Goal: Transaction & Acquisition: Obtain resource

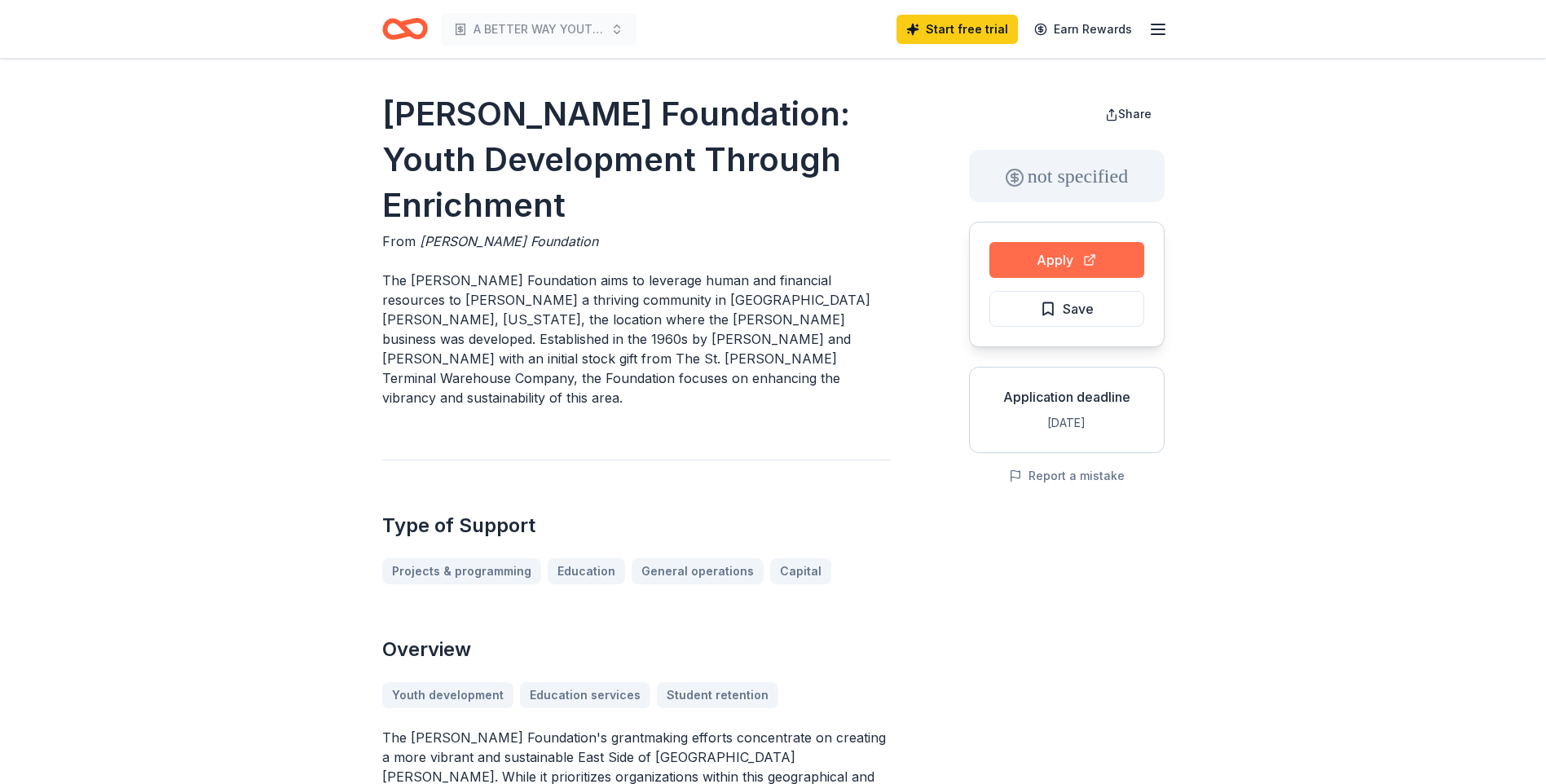
click at [1037, 262] on button "Apply" at bounding box center [1066, 260] width 155 height 36
click at [1140, 33] on link "Earn Rewards" at bounding box center [1083, 29] width 118 height 29
click at [1157, 37] on icon "button" at bounding box center [1158, 29] width 20 height 20
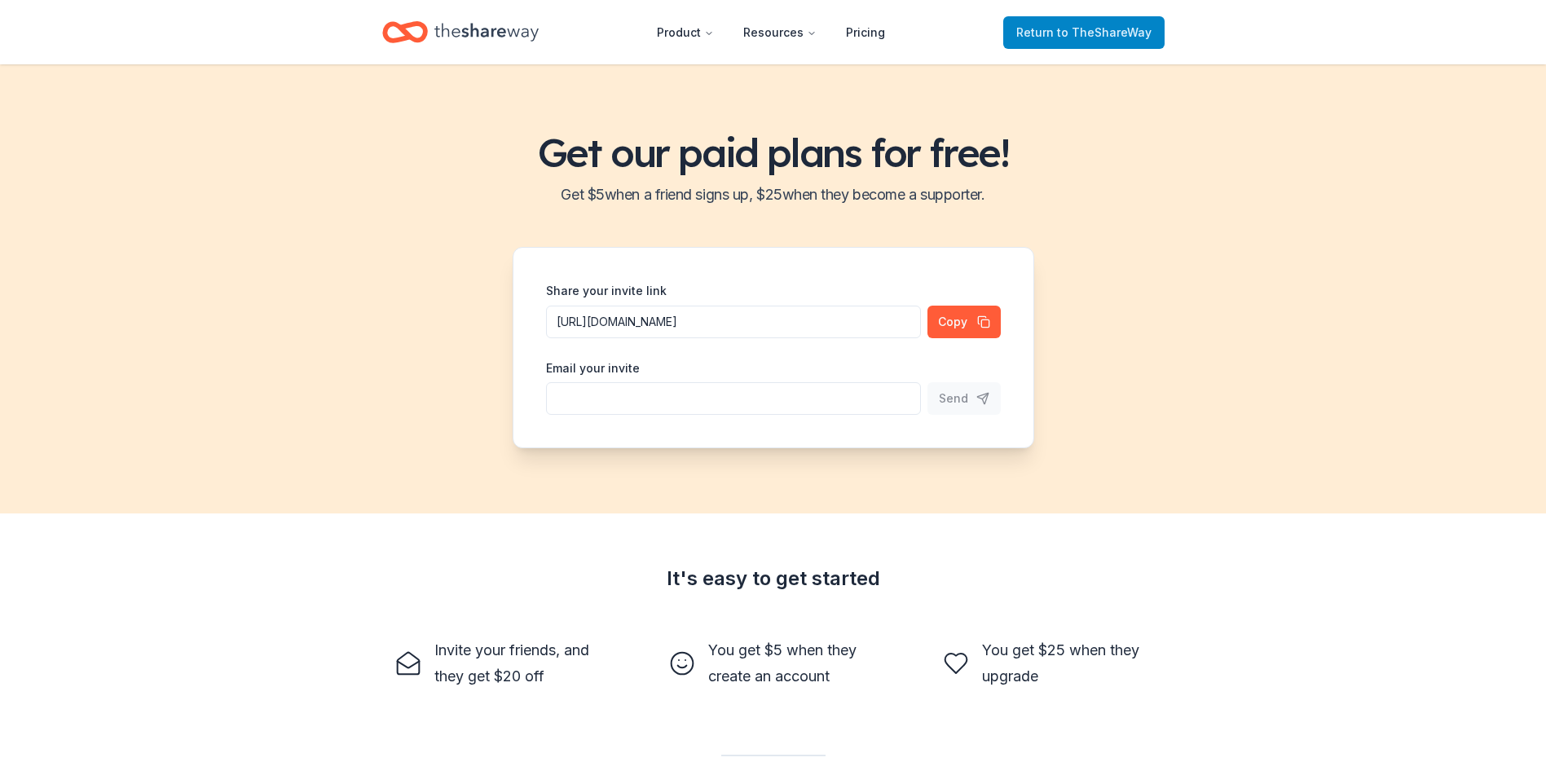
click at [1092, 23] on span "Return to TheShareWay" at bounding box center [1083, 33] width 135 height 20
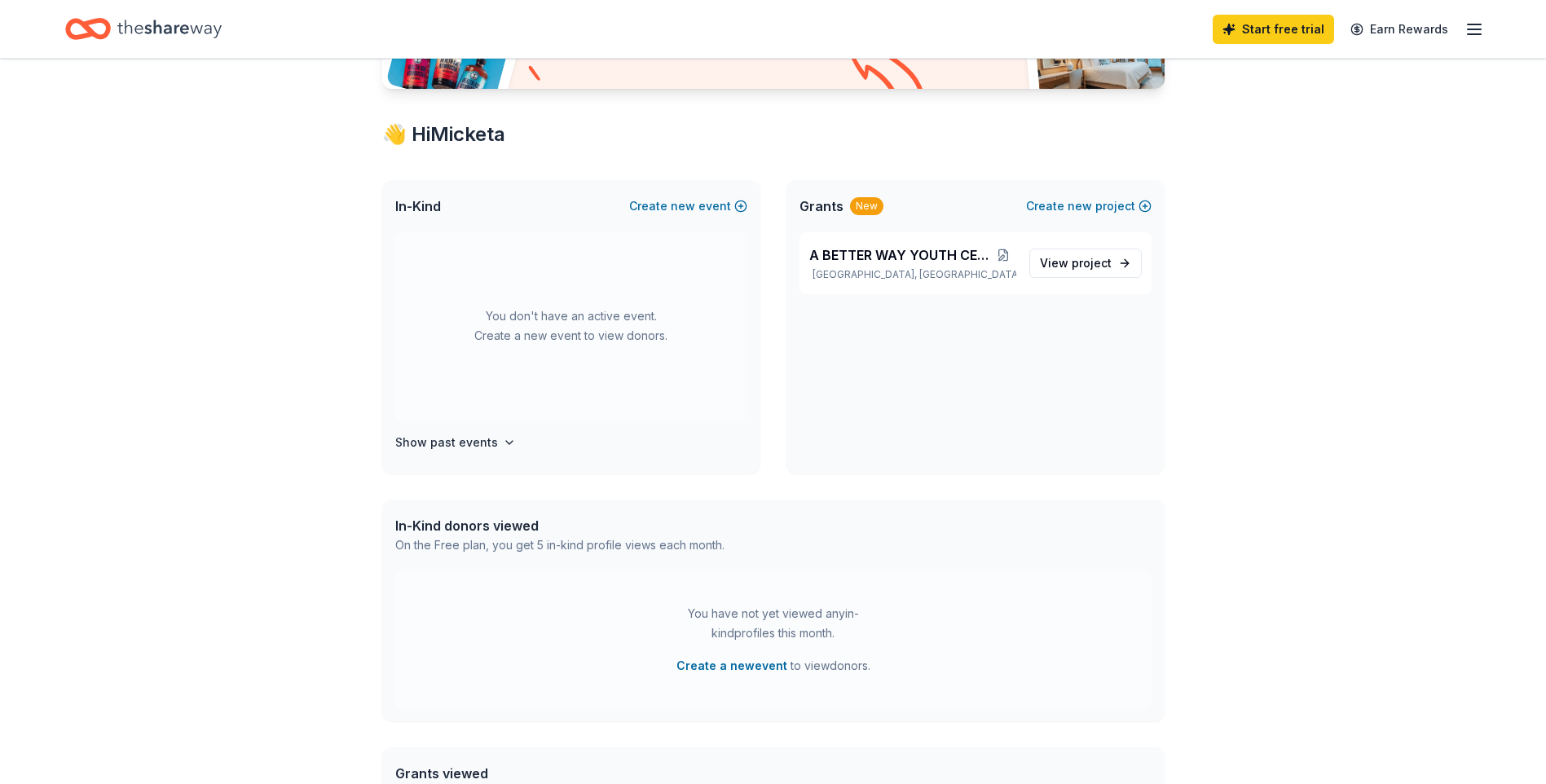
scroll to position [244, 0]
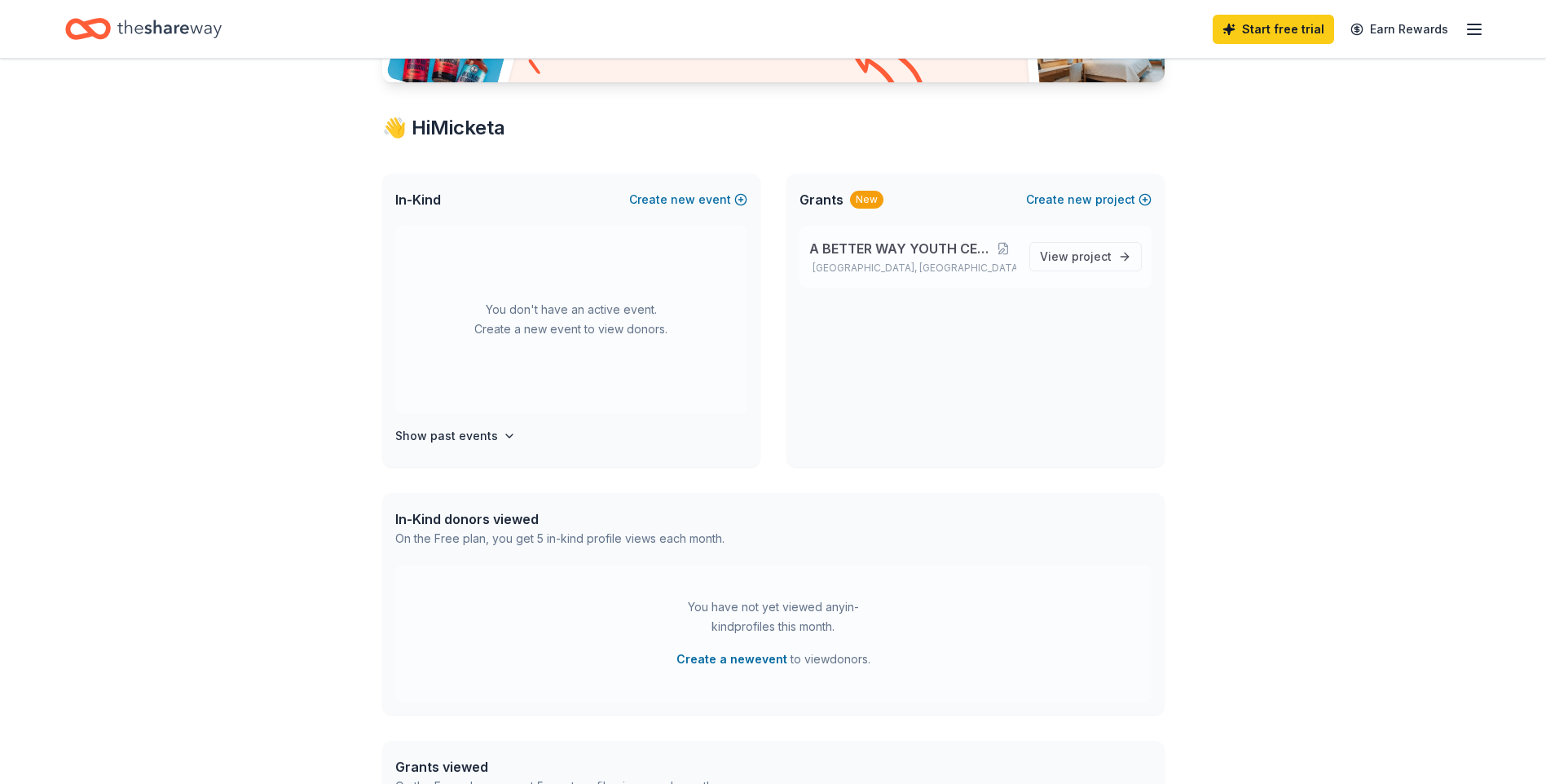
click at [857, 256] on span "A BETTER WAY YOUTH CENTER INC." at bounding box center [900, 249] width 181 height 20
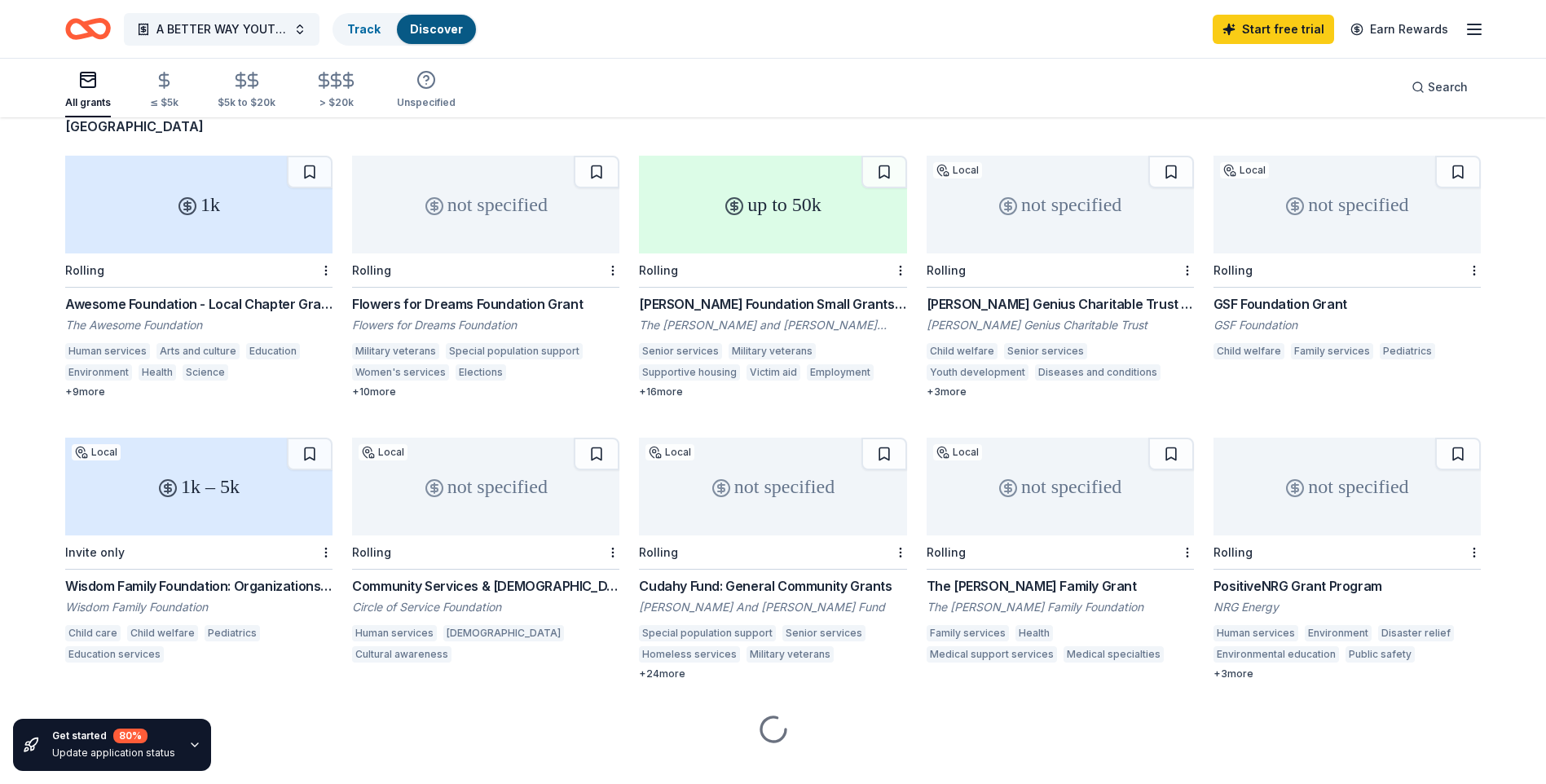
scroll to position [143, 0]
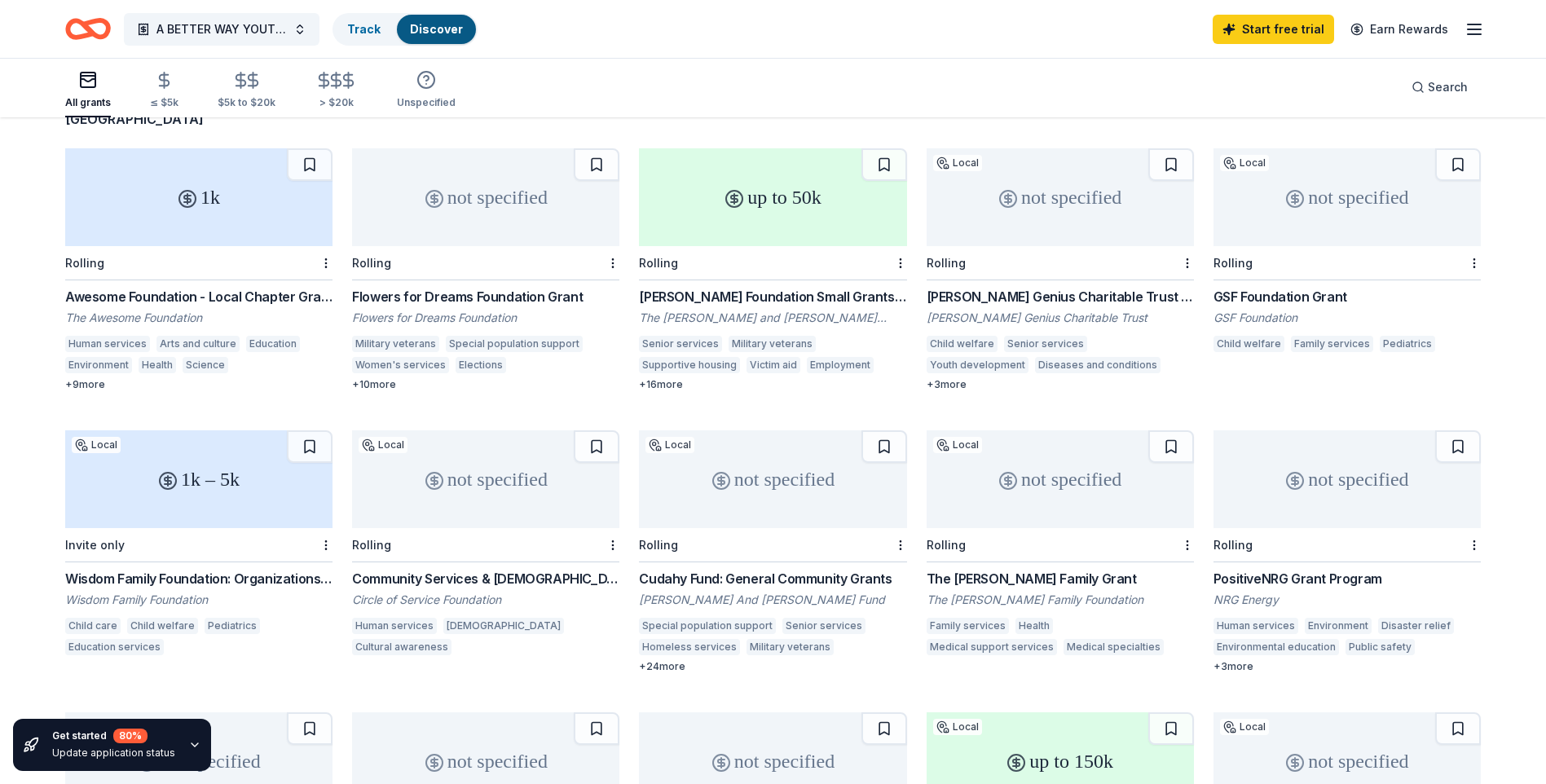
click at [281, 287] on div "Awesome Foundation - Local Chapter Grants" at bounding box center [199, 297] width 267 height 20
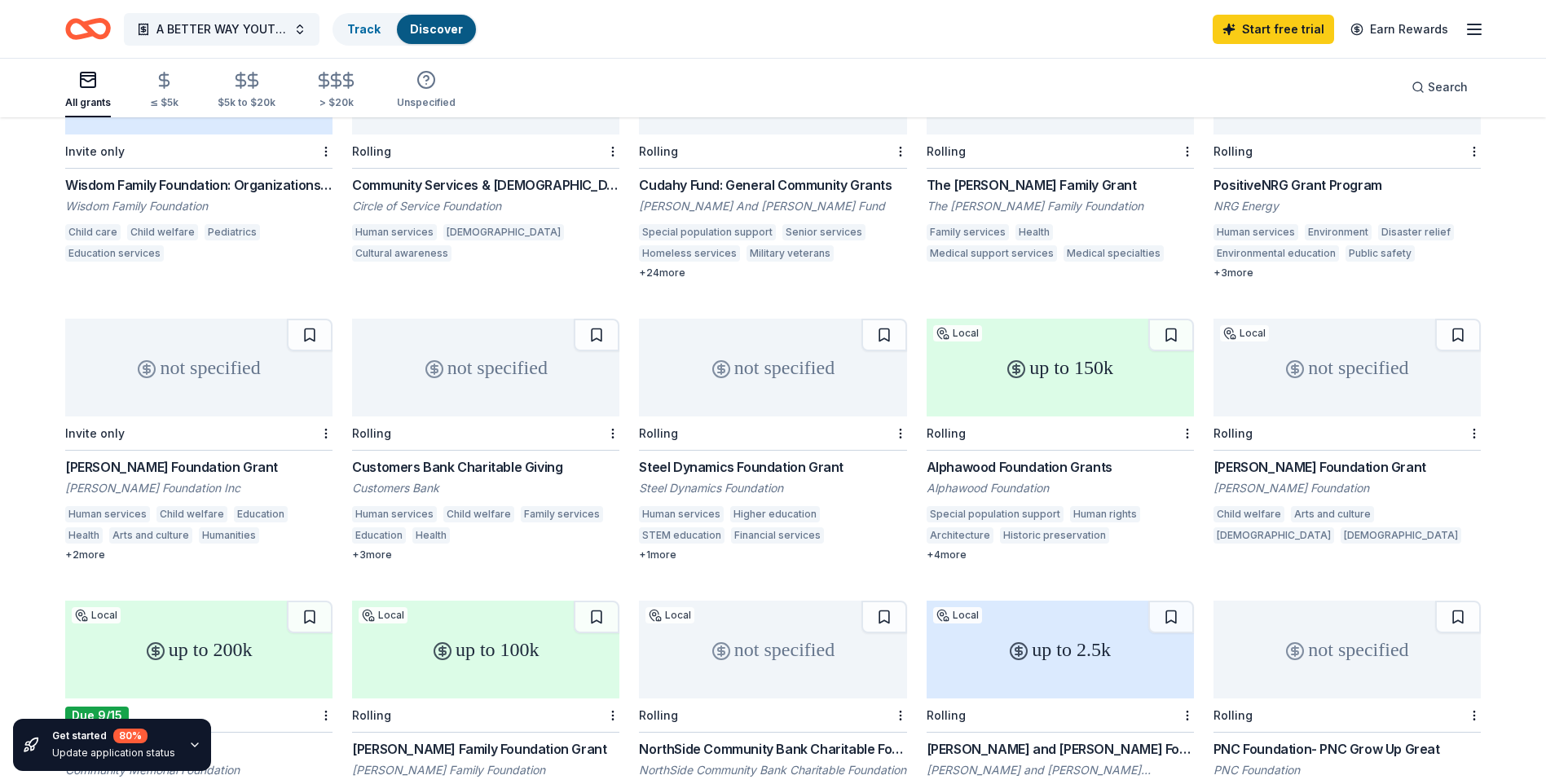
scroll to position [536, 0]
click at [1014, 382] on div "up to 150k" at bounding box center [1060, 369] width 267 height 98
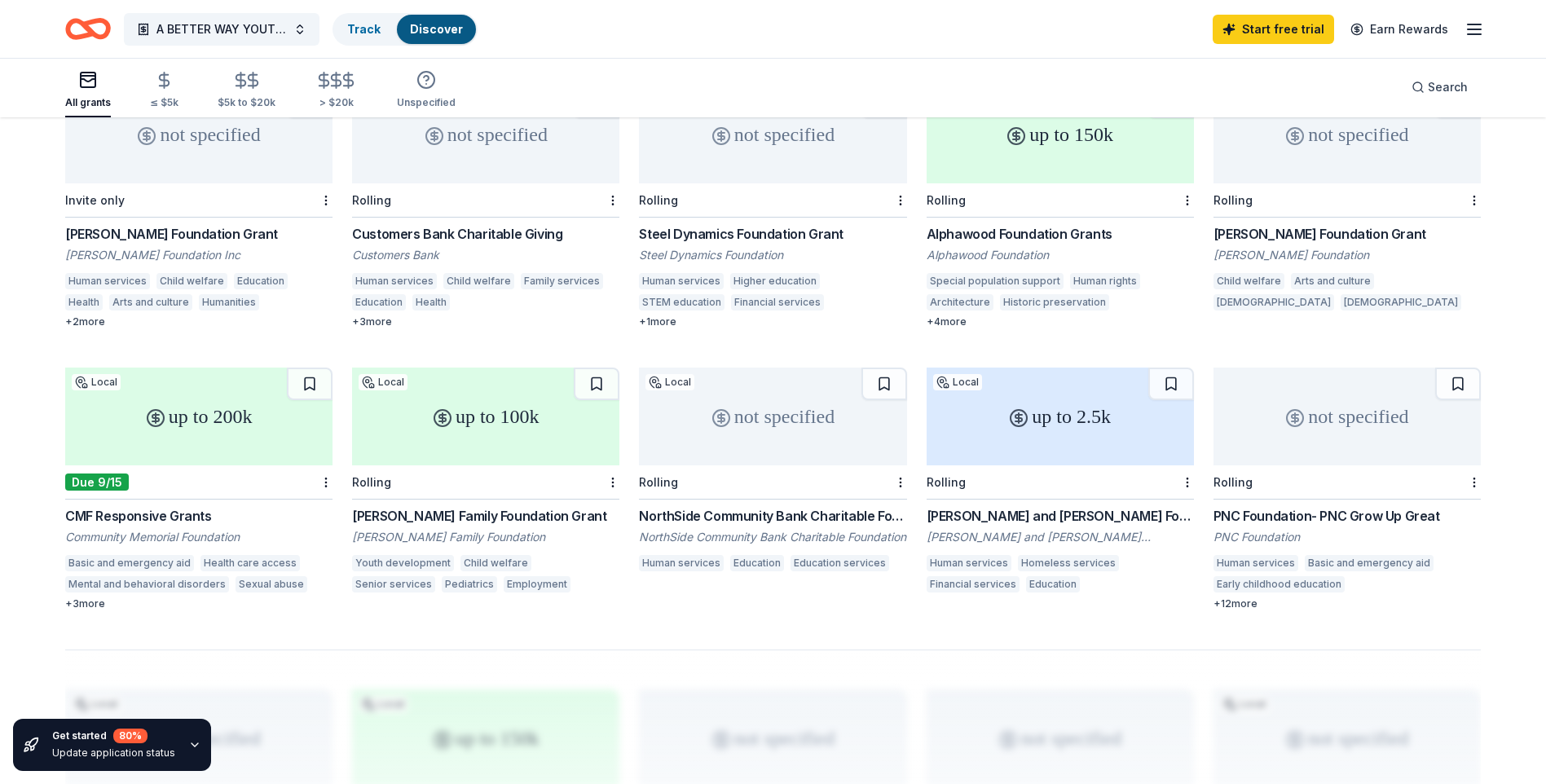
scroll to position [781, 0]
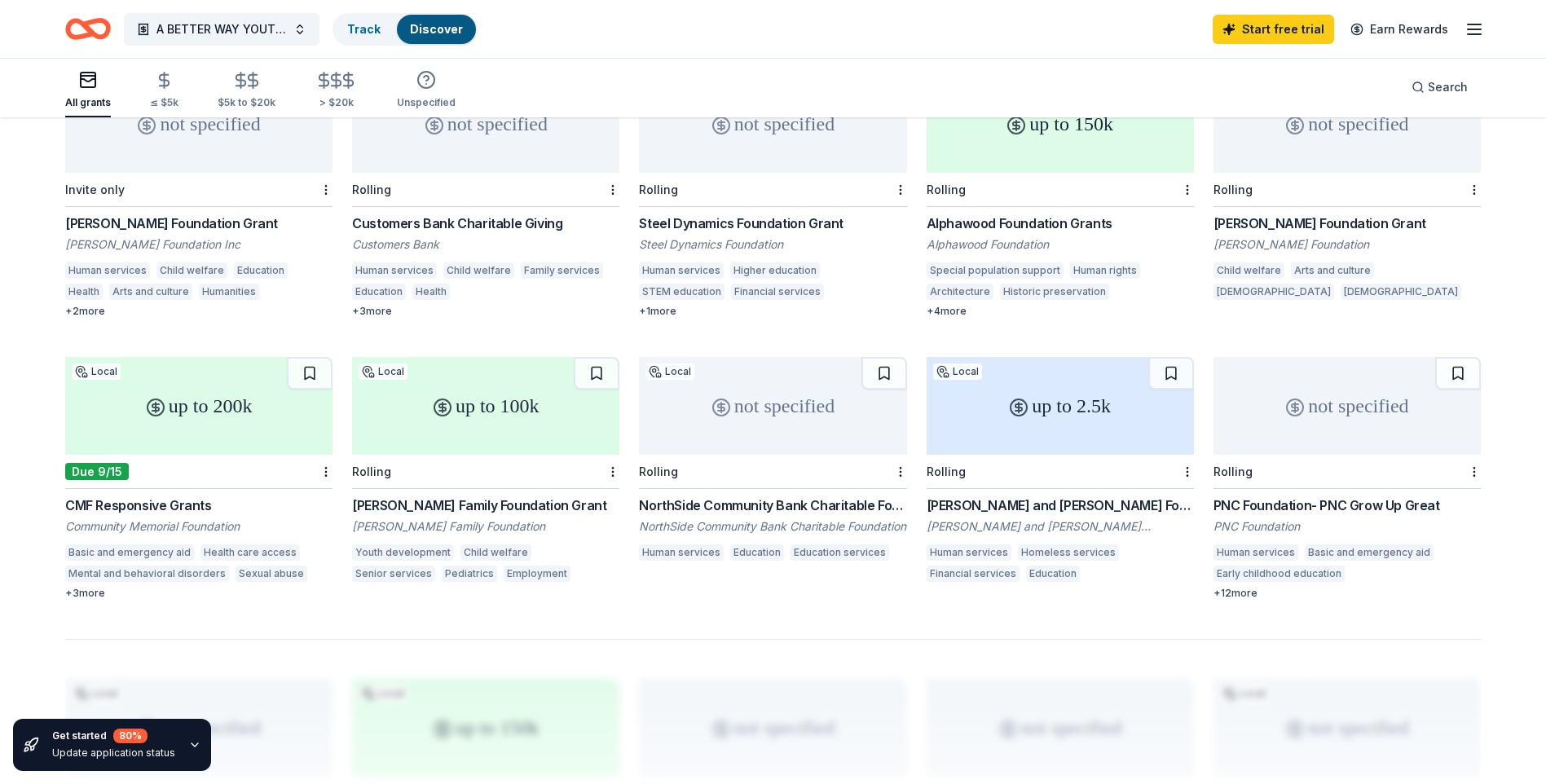
click at [244, 423] on div "up to 200k" at bounding box center [199, 406] width 267 height 98
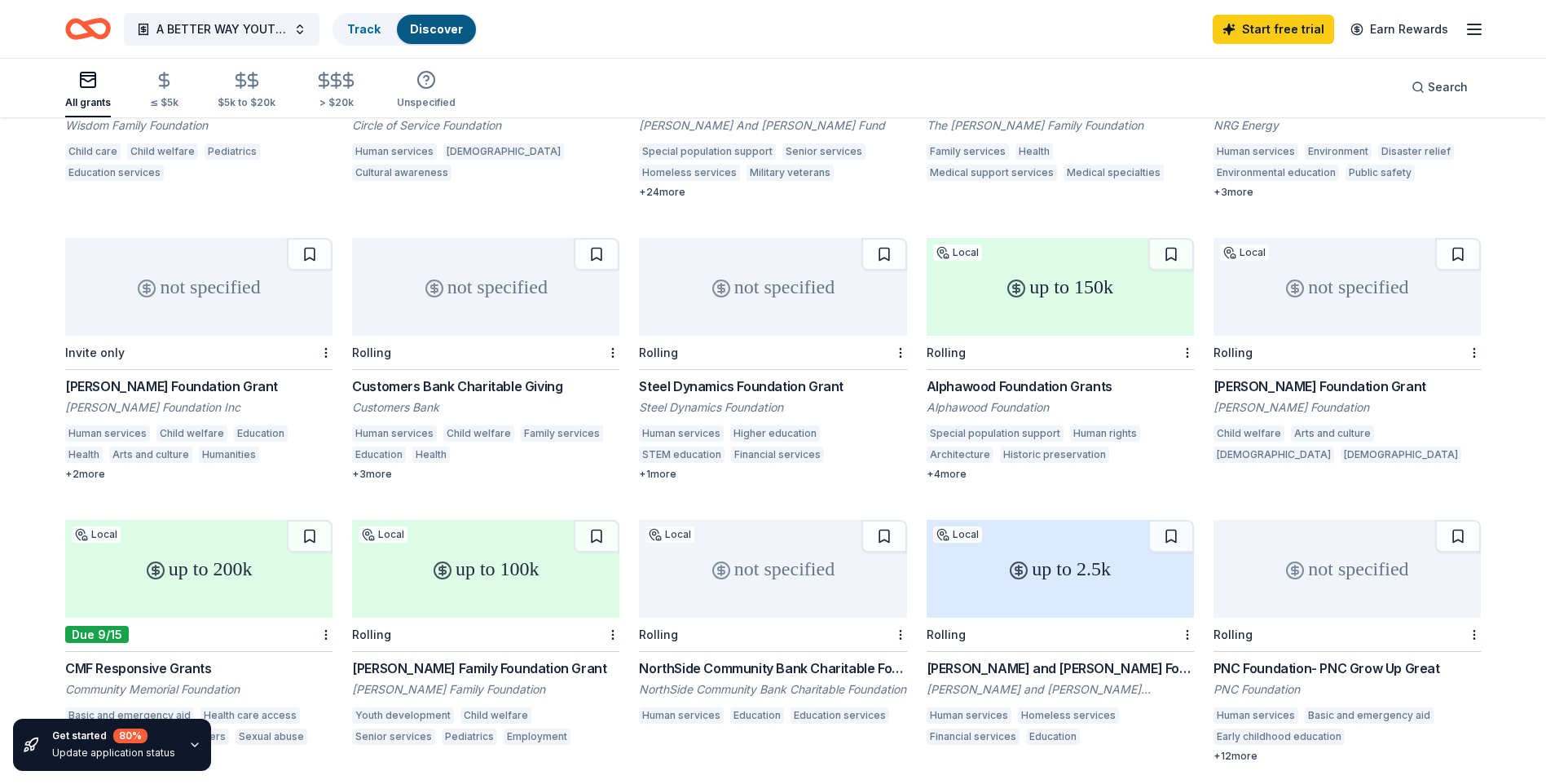
click at [1088, 307] on div "up to 150k" at bounding box center [1060, 287] width 267 height 98
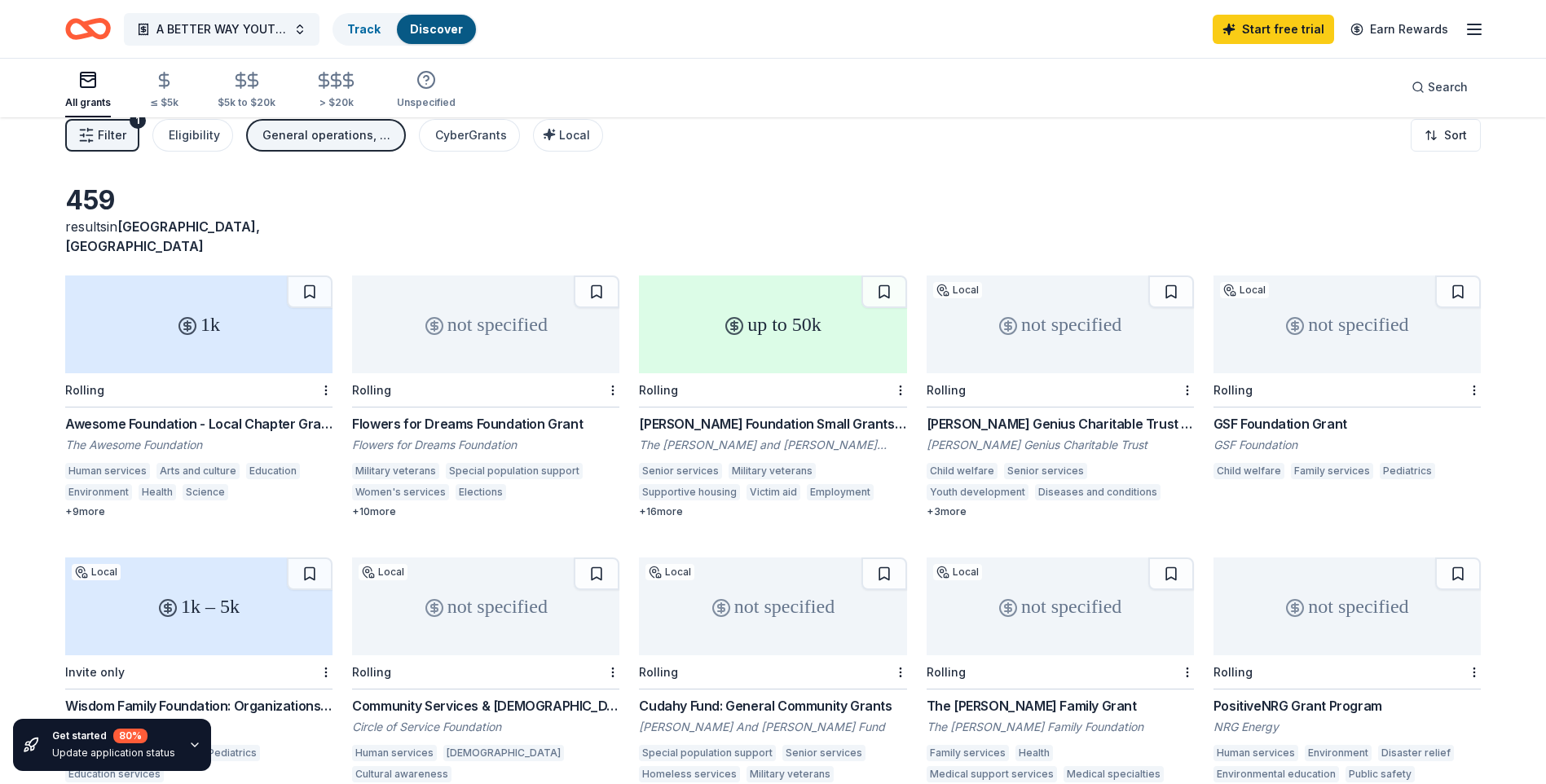
scroll to position [0, 0]
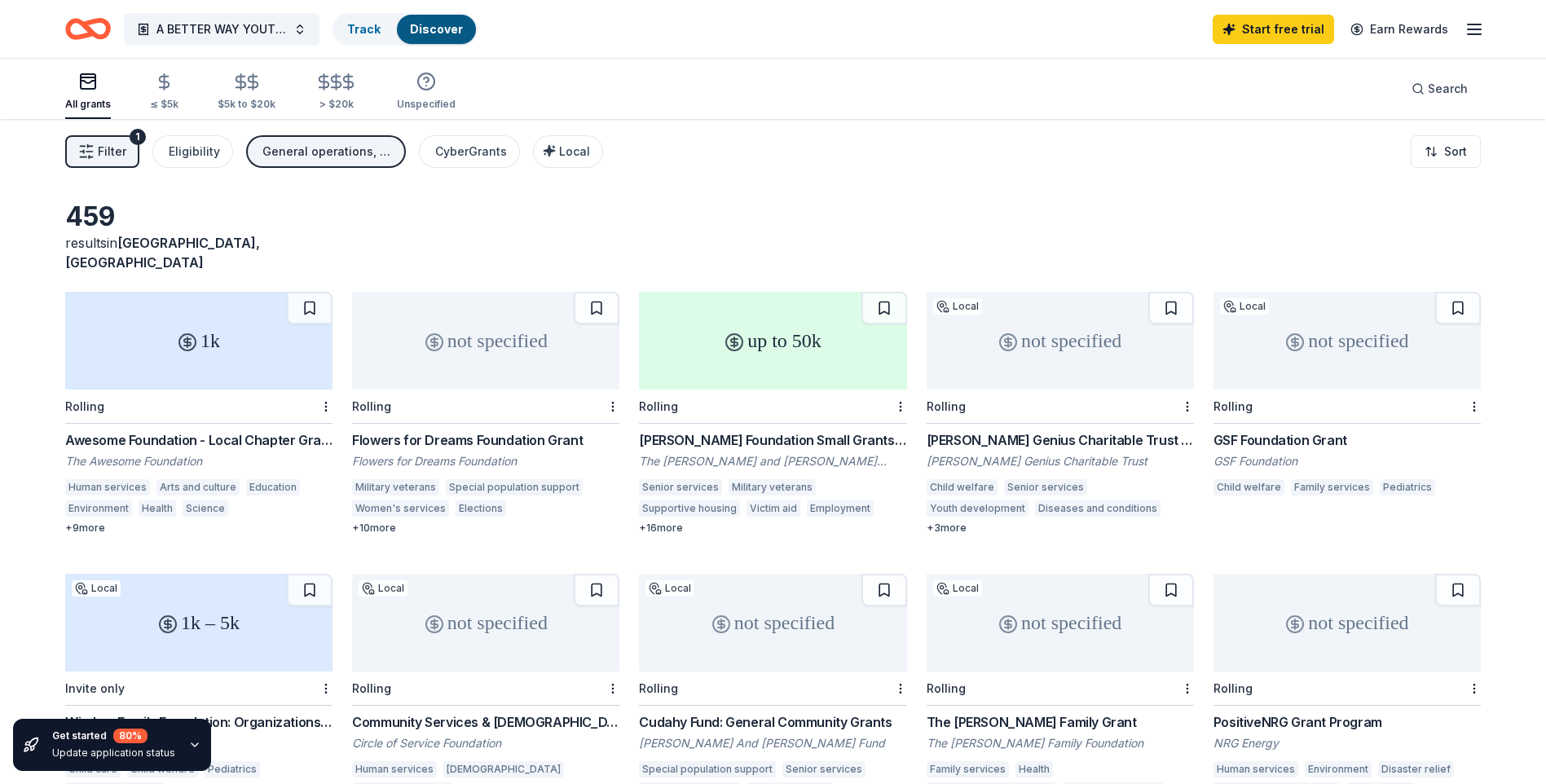
click at [1430, 319] on div "not specified" at bounding box center [1347, 341] width 267 height 98
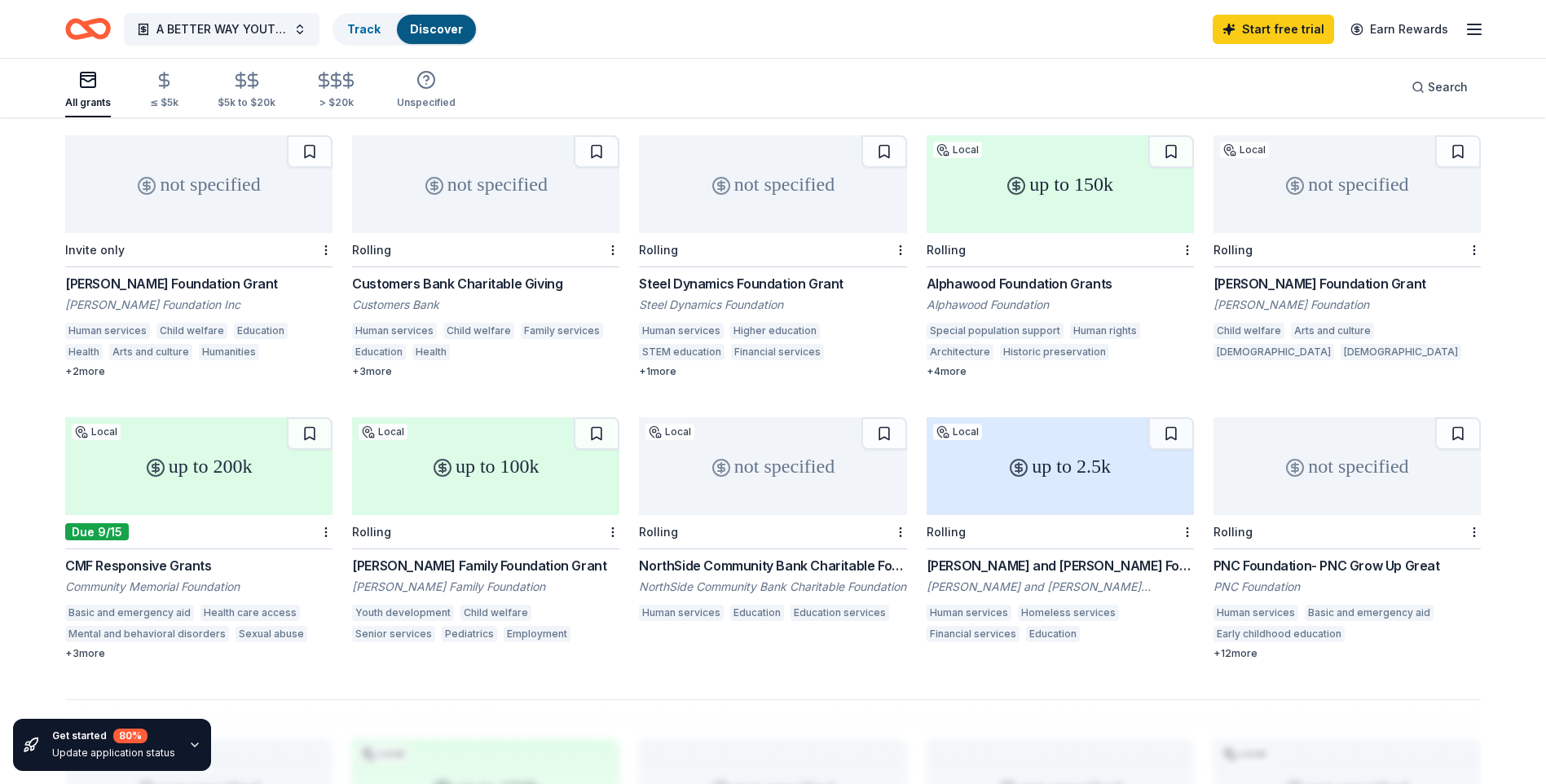
scroll to position [733, 0]
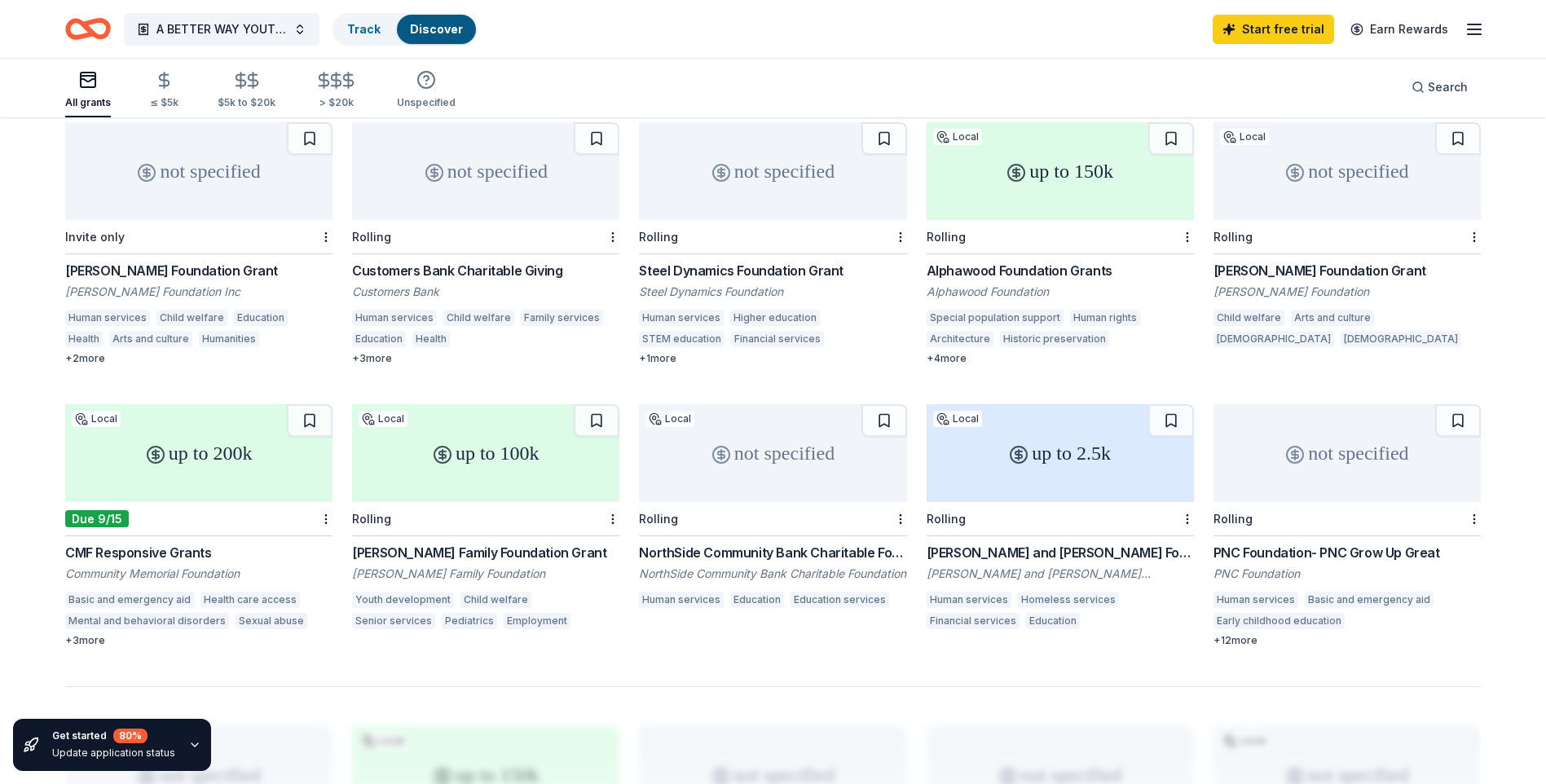
click at [503, 470] on div "up to 100k" at bounding box center [486, 454] width 267 height 98
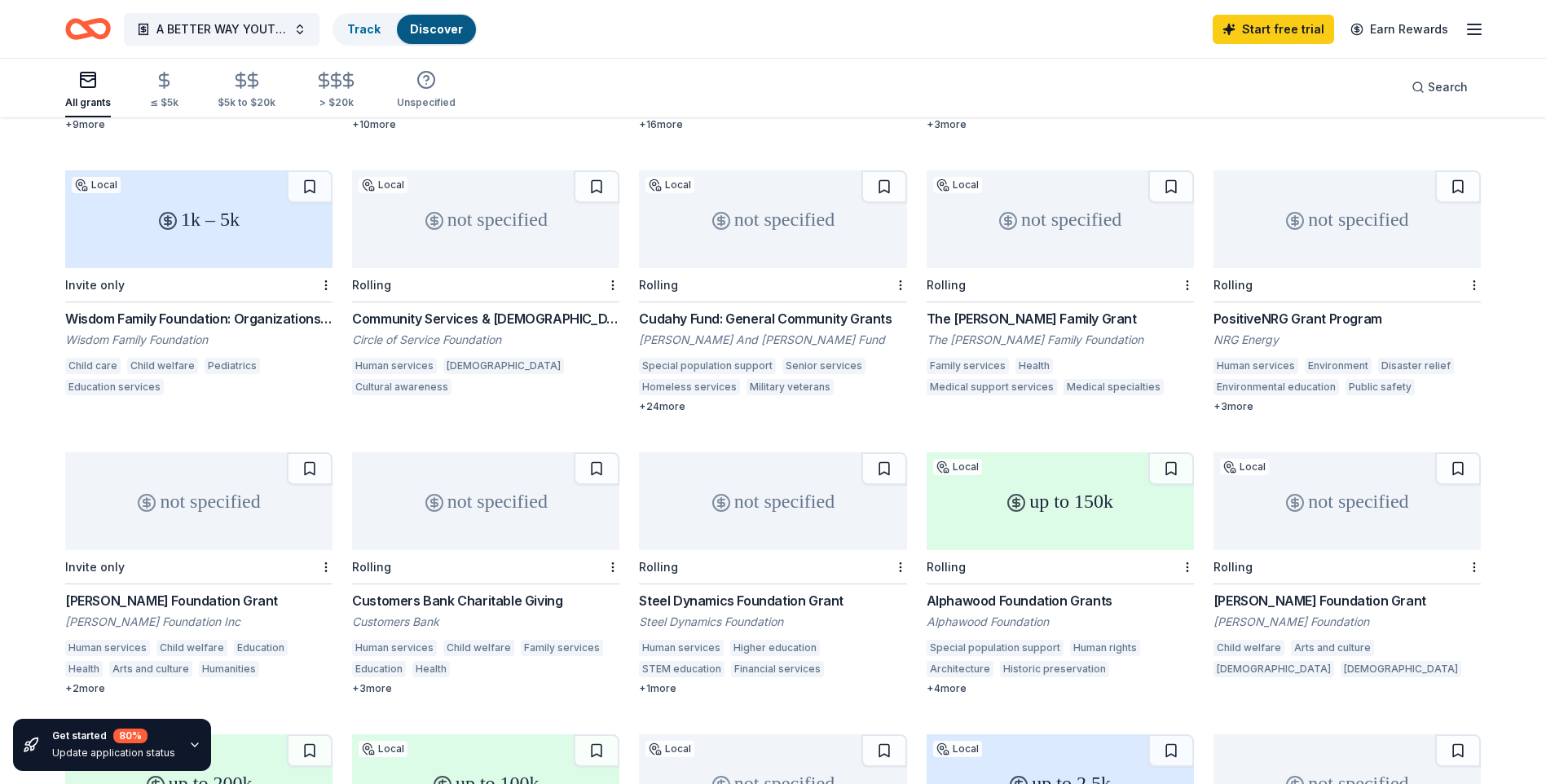
scroll to position [374, 0]
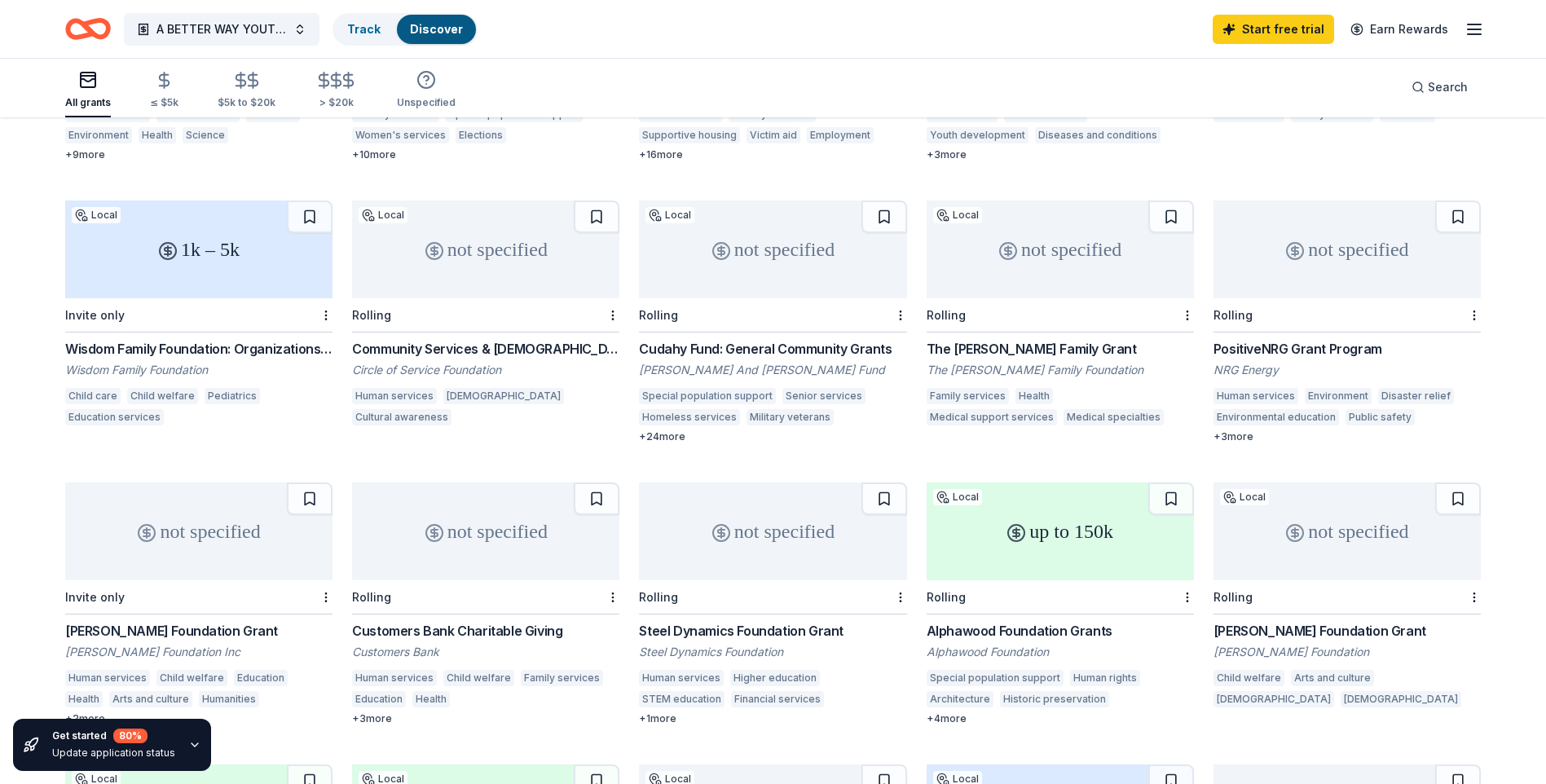
click at [1048, 531] on div "up to 150k" at bounding box center [1060, 531] width 267 height 98
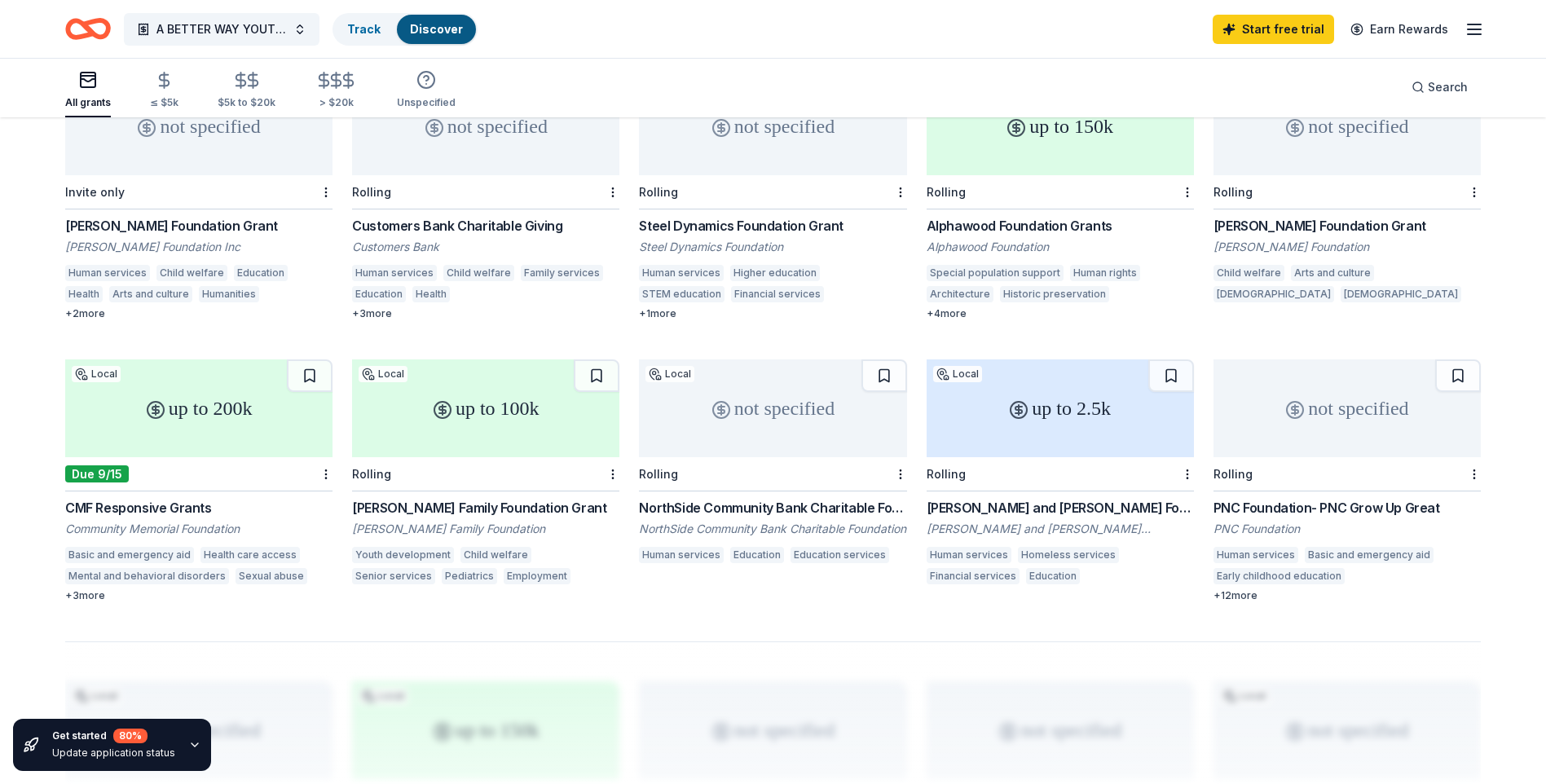
scroll to position [781, 0]
click at [290, 392] on div "up to 200k" at bounding box center [199, 406] width 267 height 98
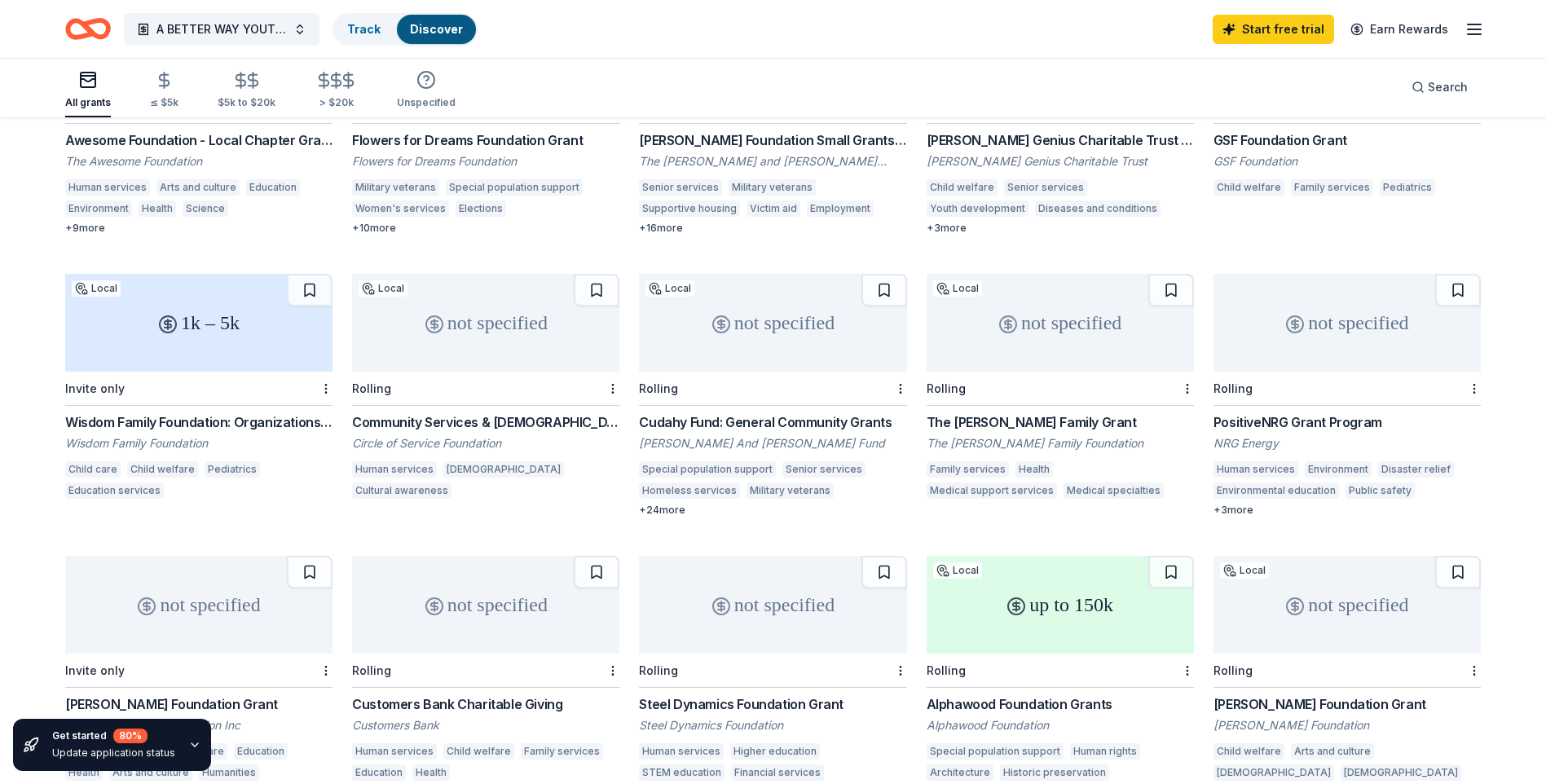
scroll to position [292, 0]
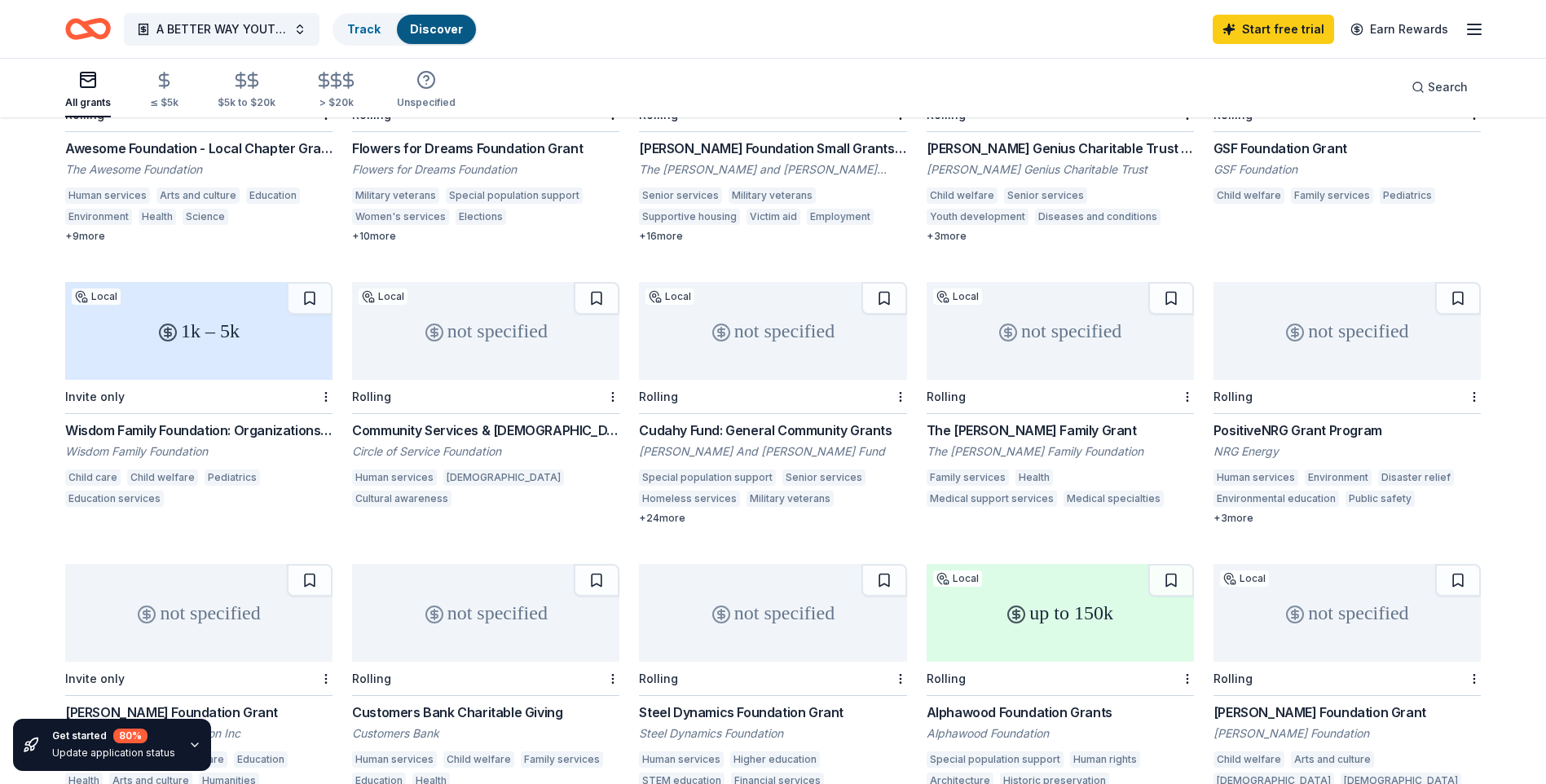
click at [1094, 337] on div "not specified" at bounding box center [1060, 331] width 267 height 98
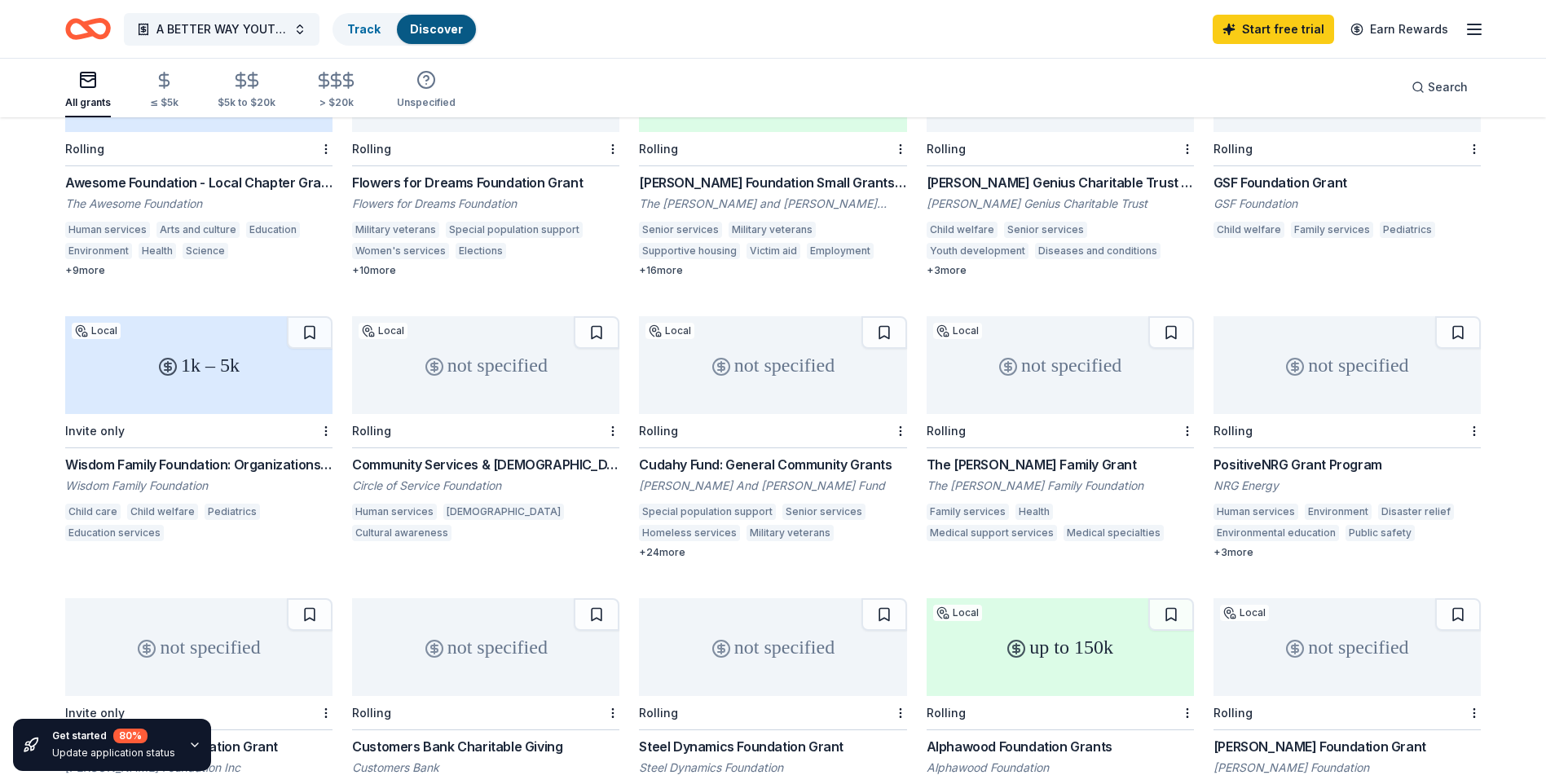
scroll to position [0, 0]
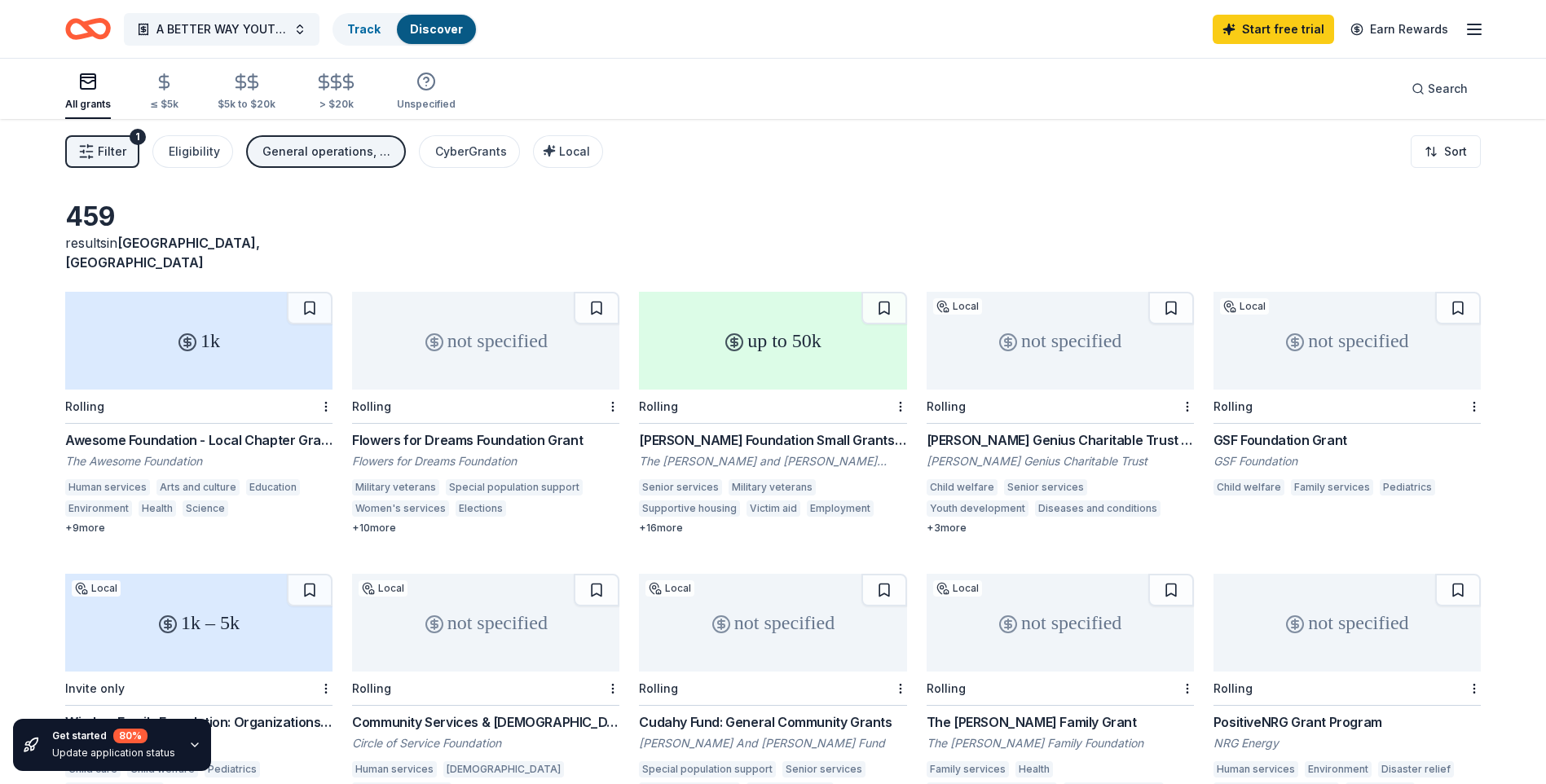
click at [831, 325] on div "up to 50k" at bounding box center [773, 341] width 267 height 98
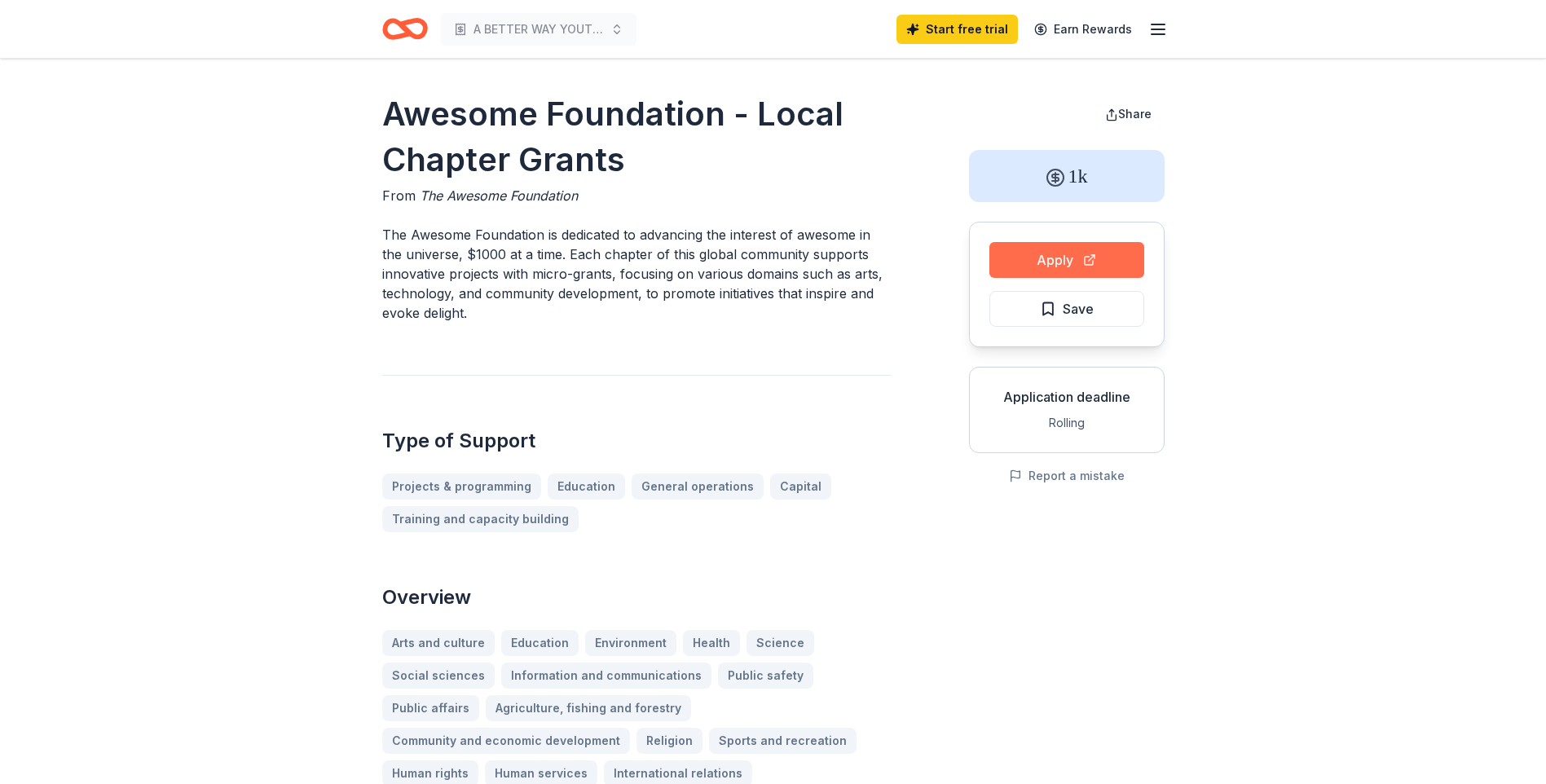
click at [1090, 262] on button "Apply" at bounding box center [1066, 260] width 155 height 36
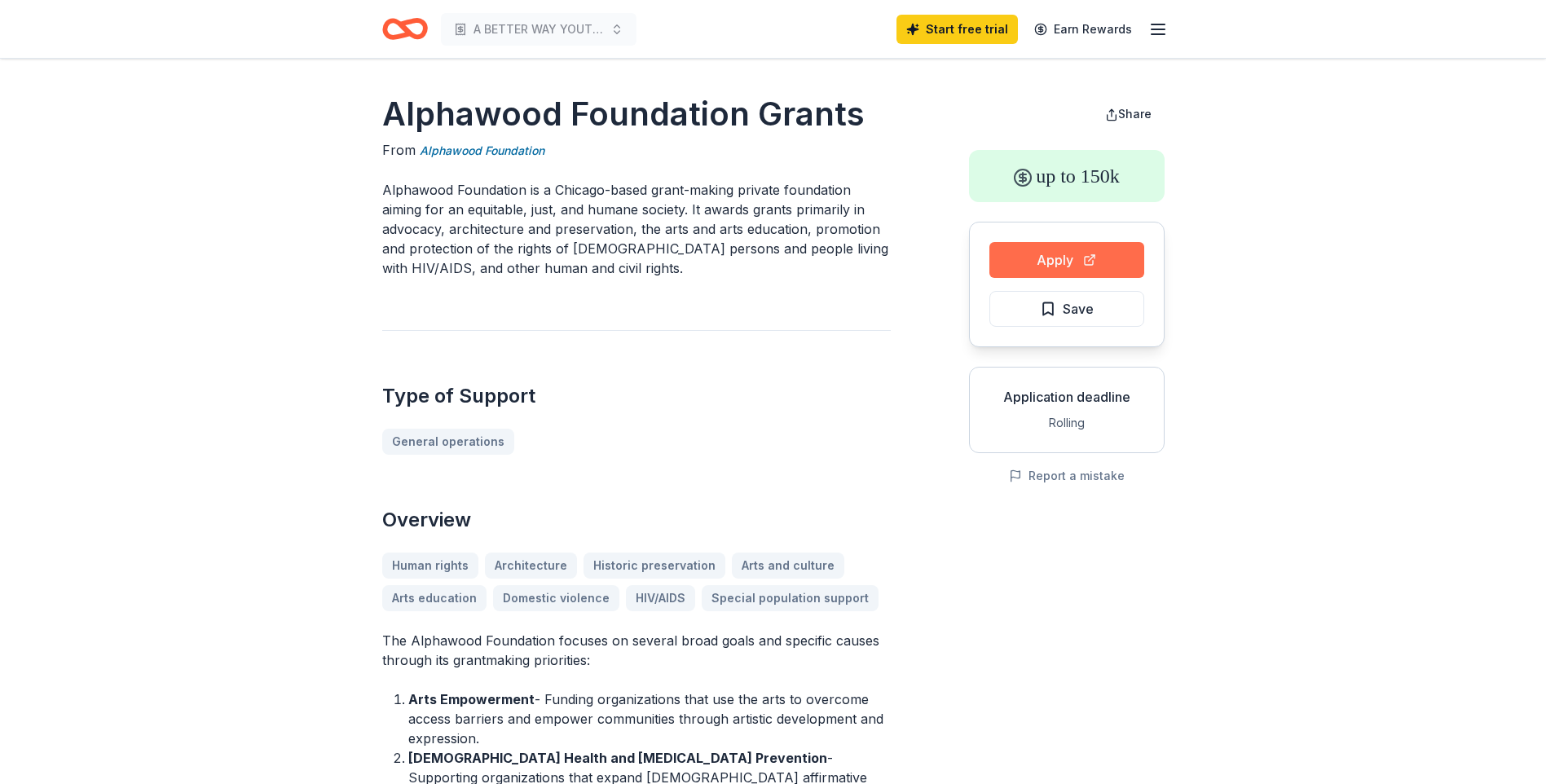
click at [1068, 255] on button "Apply" at bounding box center [1066, 260] width 155 height 36
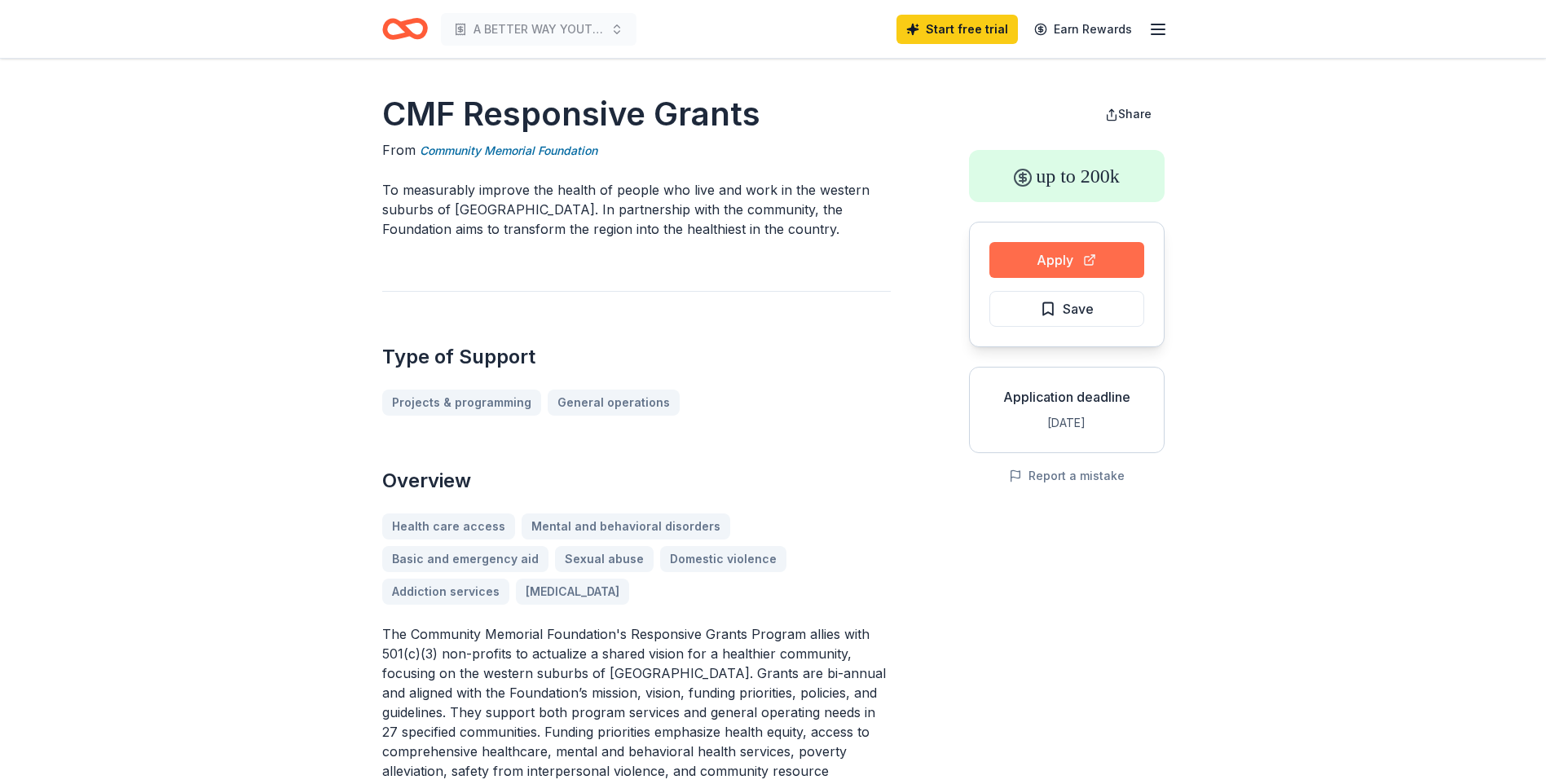
click at [1067, 272] on button "Apply" at bounding box center [1066, 260] width 155 height 36
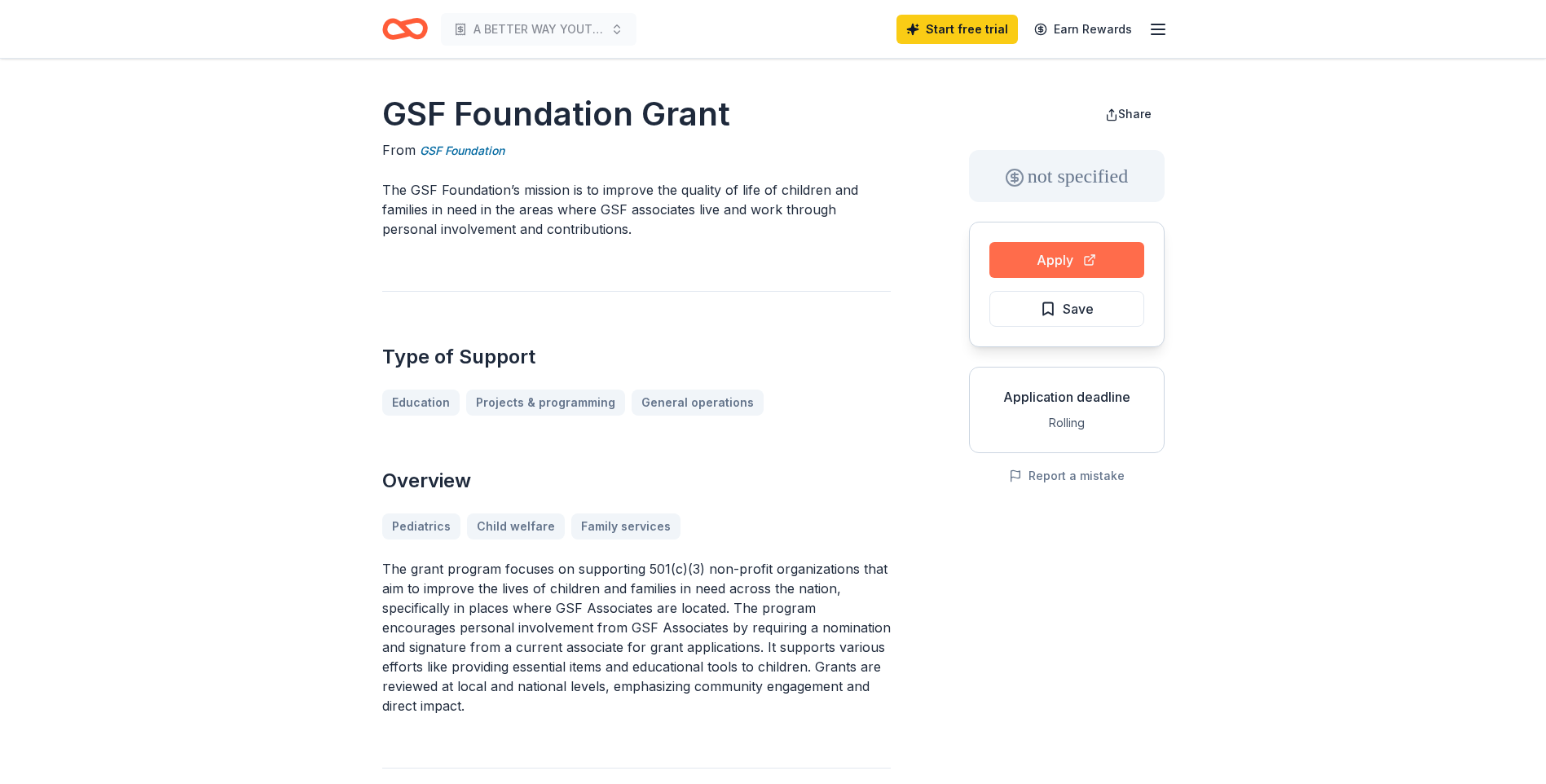
click at [1053, 253] on button "Apply" at bounding box center [1066, 260] width 155 height 36
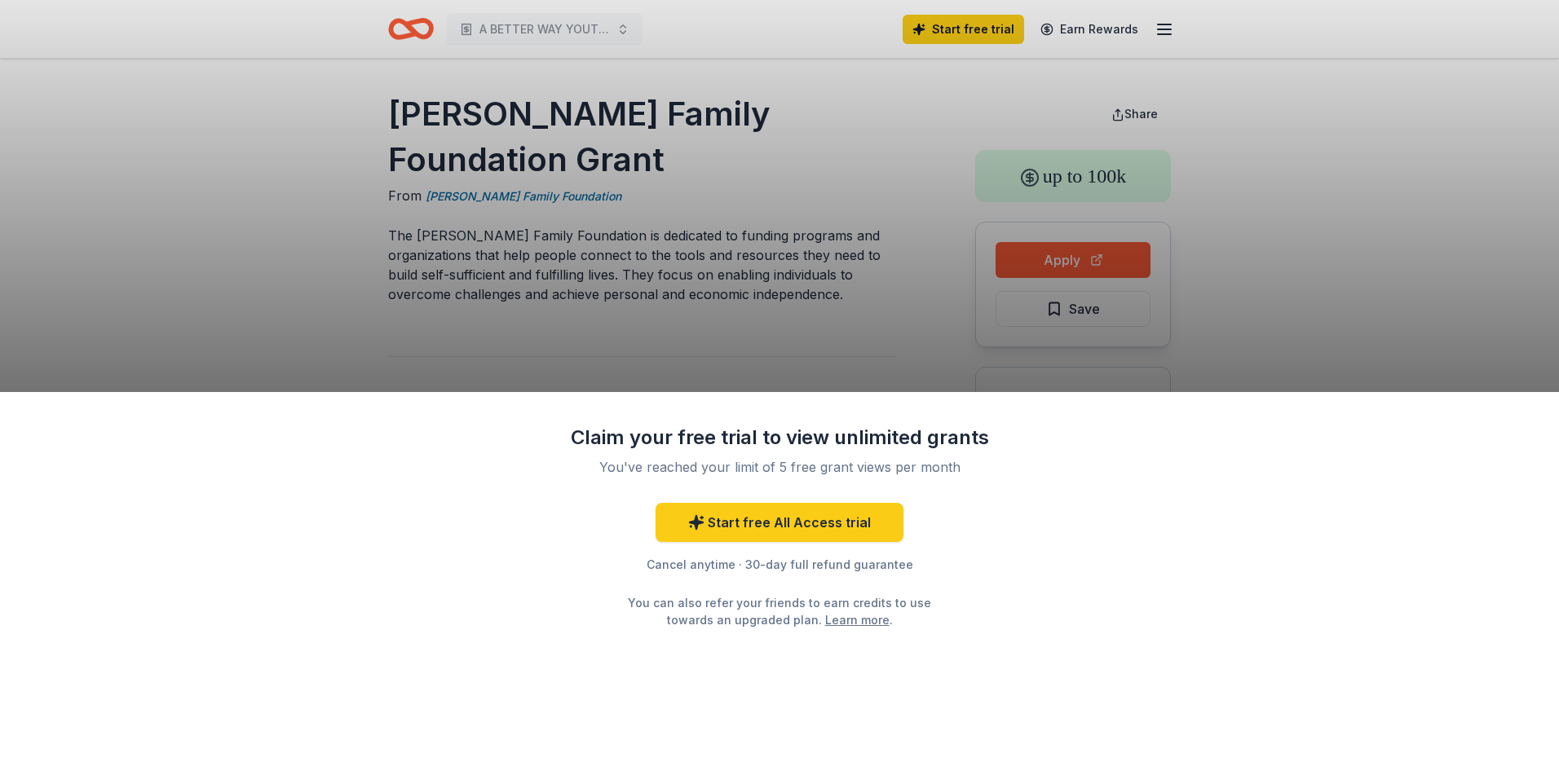
click at [761, 338] on div "Claim your free trial to view unlimited grants You've reached your limit of 5 f…" at bounding box center [780, 392] width 1559 height 784
click at [1104, 262] on div "Claim your free trial to view unlimited grants You've reached your limit of 5 f…" at bounding box center [780, 392] width 1559 height 784
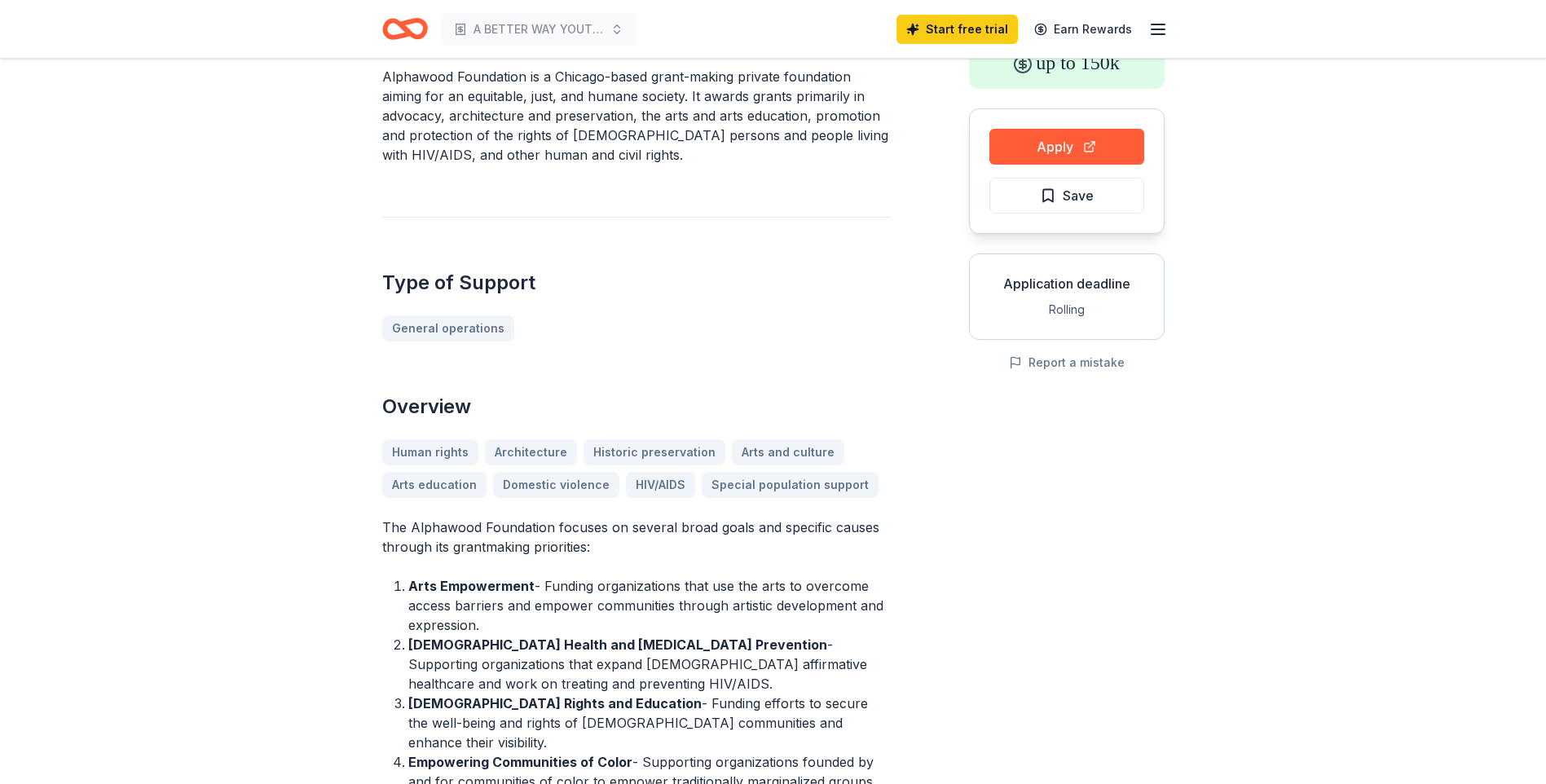
scroll to position [163, 0]
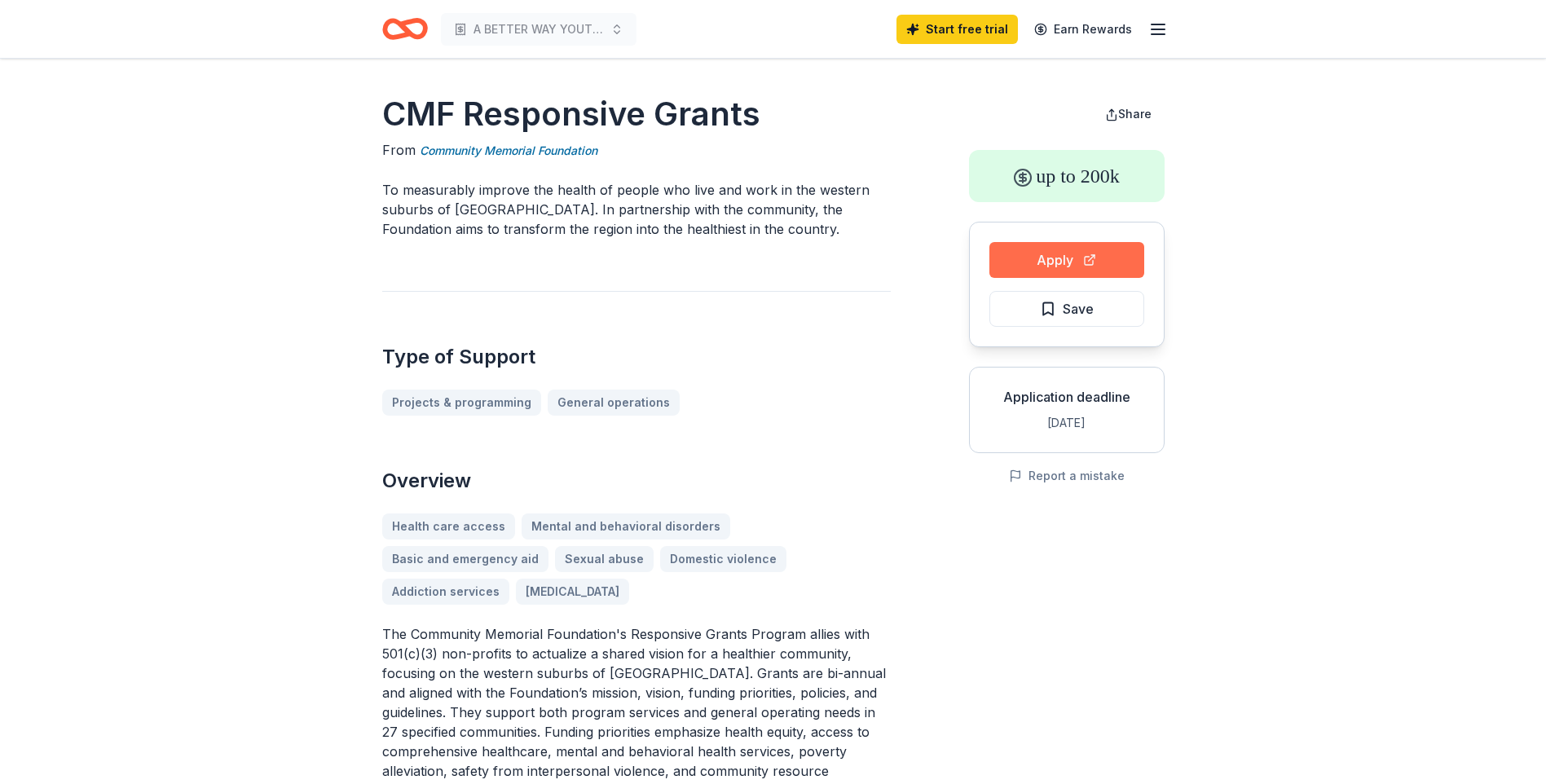
click at [1022, 253] on button "Apply" at bounding box center [1066, 260] width 155 height 36
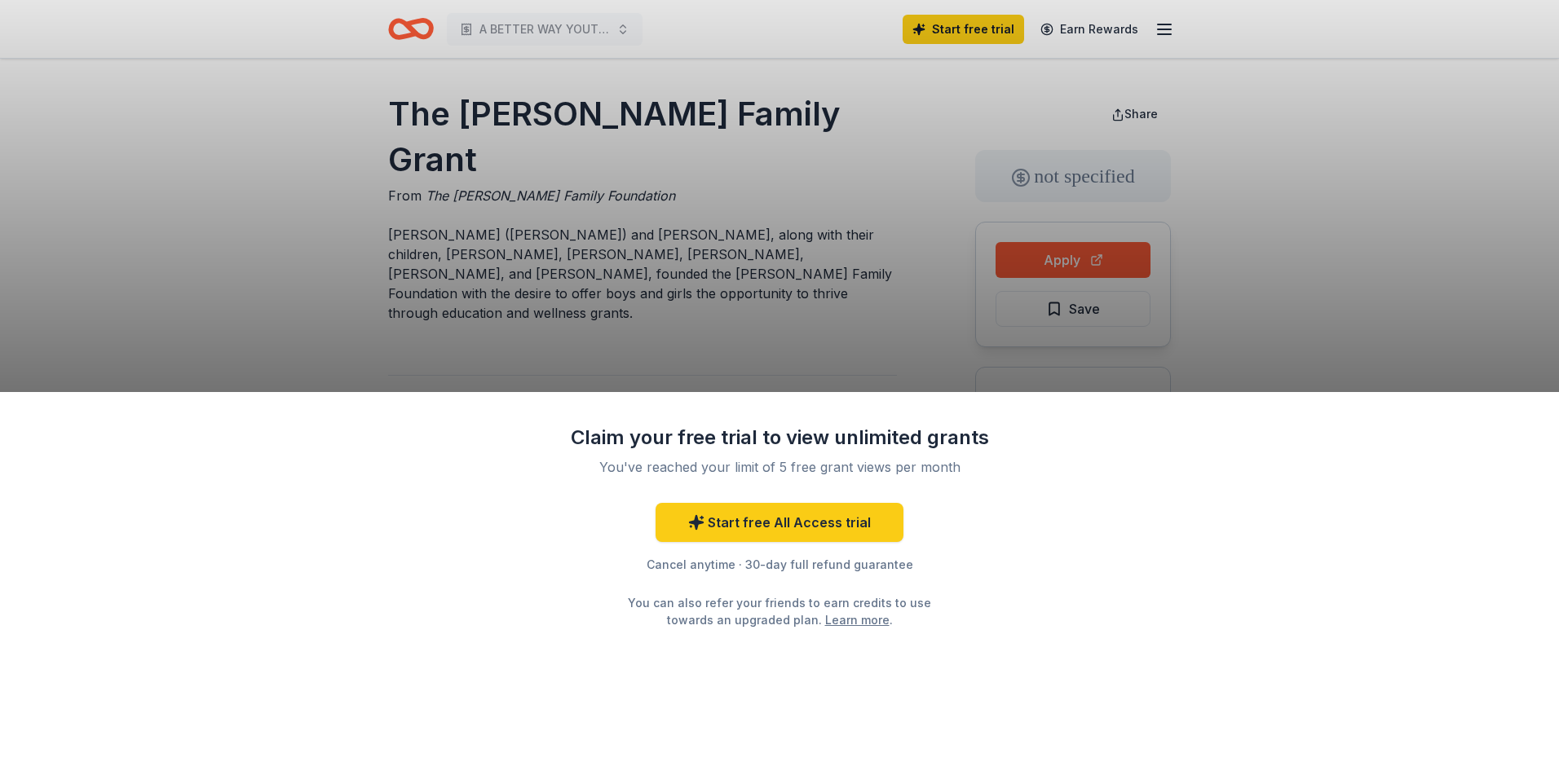
click at [1101, 262] on div "Claim your free trial to view unlimited grants You've reached your limit of 5 f…" at bounding box center [780, 392] width 1559 height 784
click at [734, 278] on div "Claim your free trial to view unlimited grants You've reached your limit of 5 f…" at bounding box center [780, 392] width 1559 height 784
click at [931, 309] on div "Claim your free trial to view unlimited grants You've reached your limit of 5 f…" at bounding box center [780, 392] width 1559 height 784
drag, startPoint x: 410, startPoint y: 88, endPoint x: 410, endPoint y: 23, distance: 65.0
click at [411, 88] on div "Claim your free trial to view unlimited grants You've reached your limit of 5 f…" at bounding box center [780, 392] width 1559 height 784
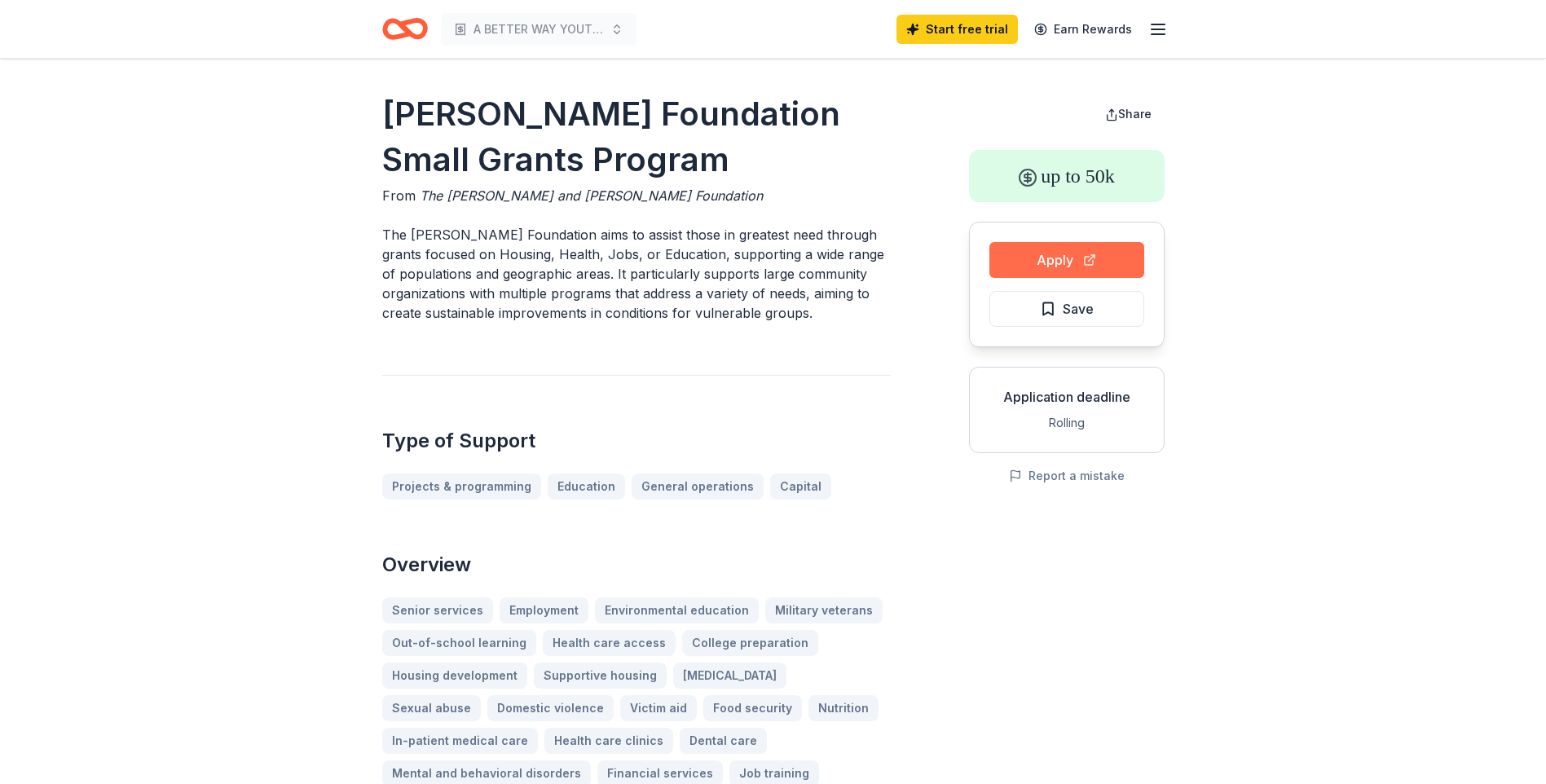
click at [1077, 276] on button "Apply" at bounding box center [1066, 260] width 155 height 36
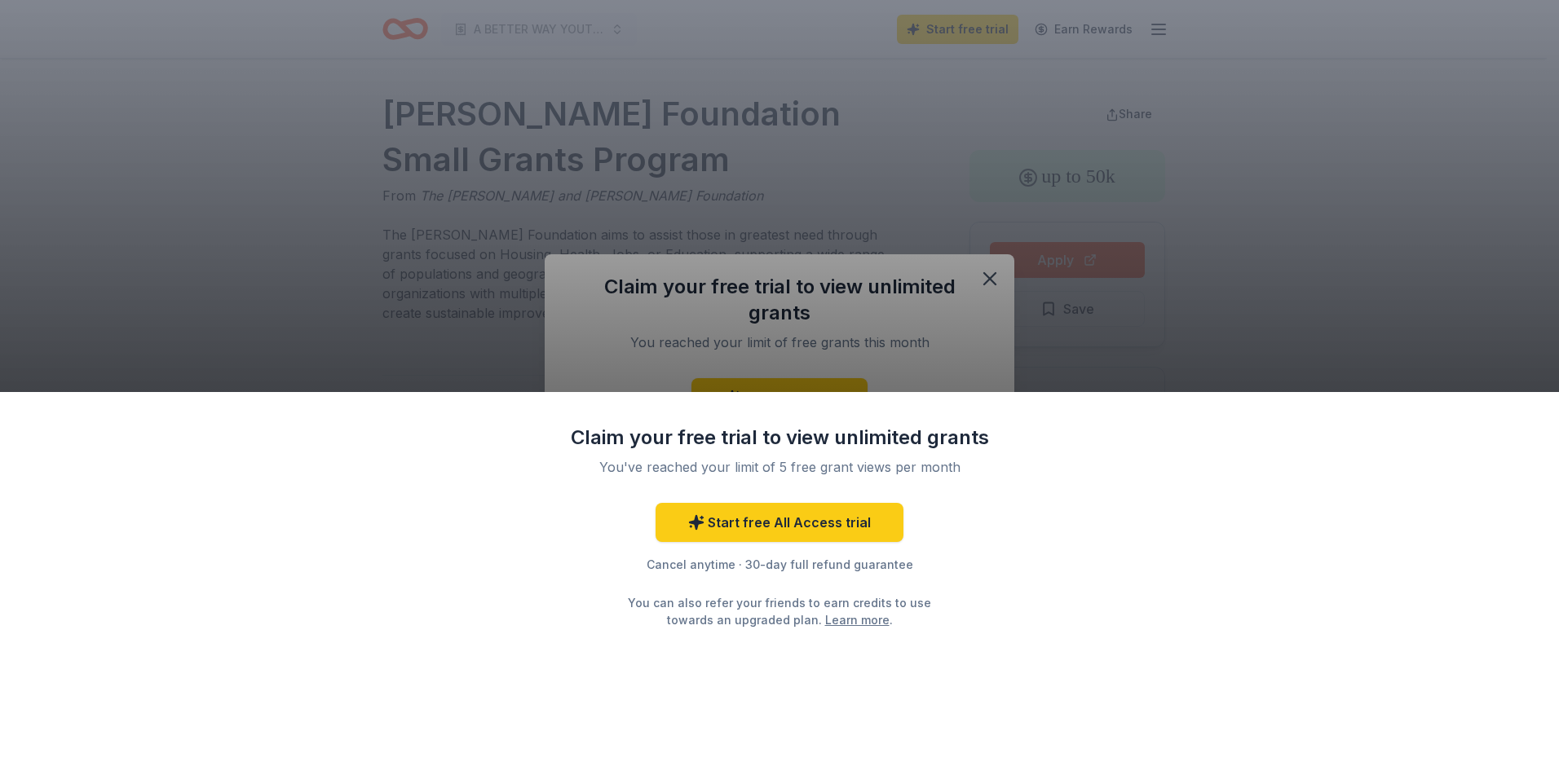
click at [1002, 288] on div "Claim your free trial to view unlimited grants You've reached your limit of 5 f…" at bounding box center [780, 392] width 1559 height 784
click at [990, 272] on div "Claim your free trial to view unlimited grants You've reached your limit of 5 f…" at bounding box center [780, 392] width 1559 height 784
